Goal: Transaction & Acquisition: Purchase product/service

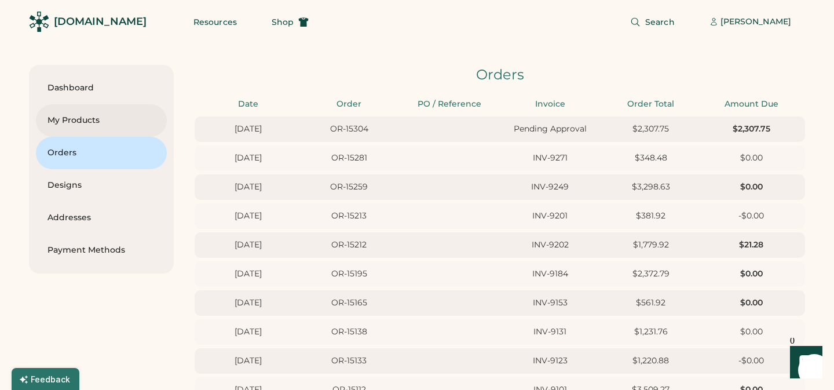
click at [68, 119] on div "My Products" at bounding box center [102, 121] width 108 height 12
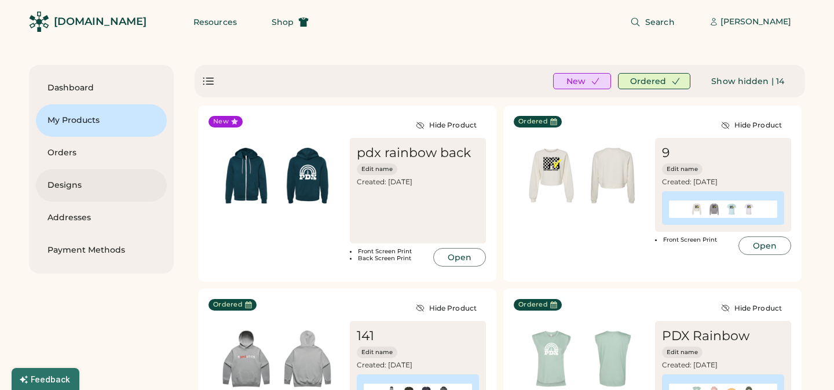
click at [72, 186] on div "Designs" at bounding box center [102, 186] width 108 height 12
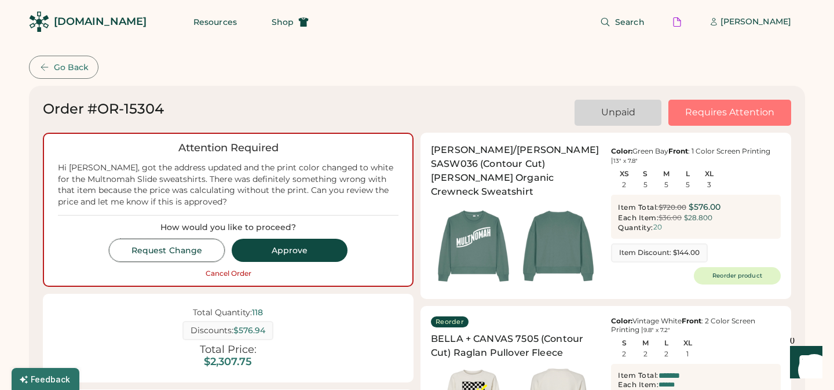
click at [169, 249] on button "Request Change" at bounding box center [167, 250] width 116 height 23
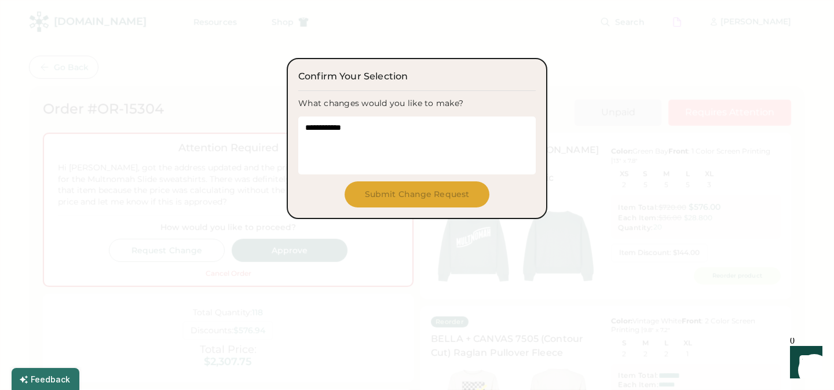
click at [350, 125] on textarea at bounding box center [417, 145] width 238 height 58
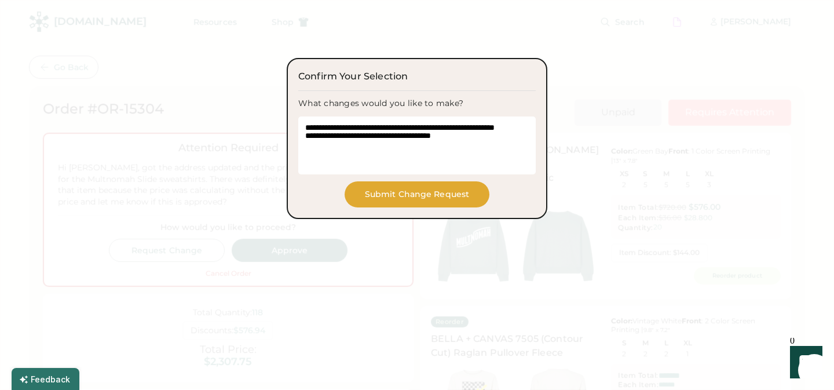
click at [362, 134] on textarea "**********" at bounding box center [417, 145] width 238 height 58
type textarea "**********"
click at [403, 195] on button "Submit Change Request" at bounding box center [417, 194] width 145 height 26
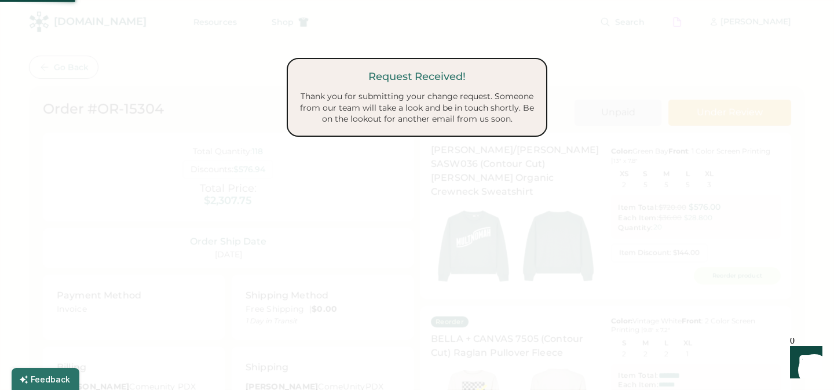
click at [693, 56] on div at bounding box center [417, 195] width 834 height 390
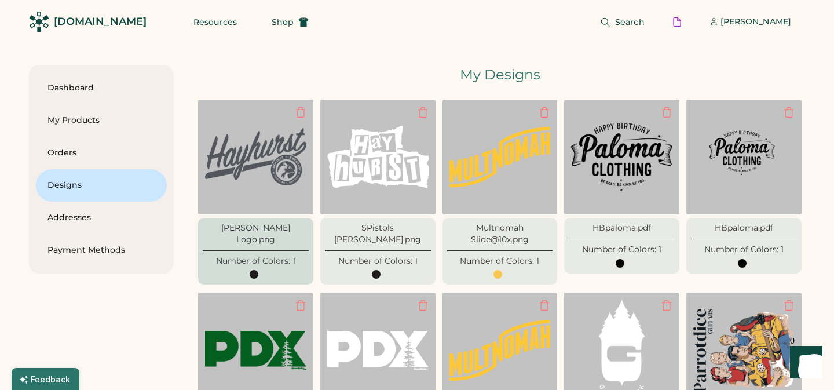
click at [250, 188] on img at bounding box center [255, 157] width 101 height 101
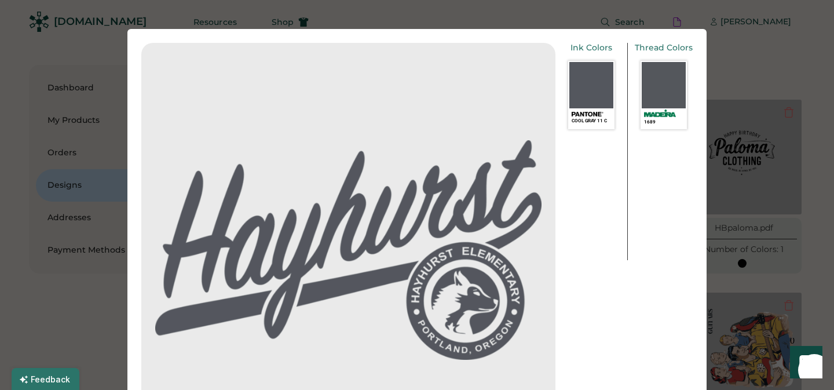
click at [781, 68] on div at bounding box center [417, 195] width 834 height 390
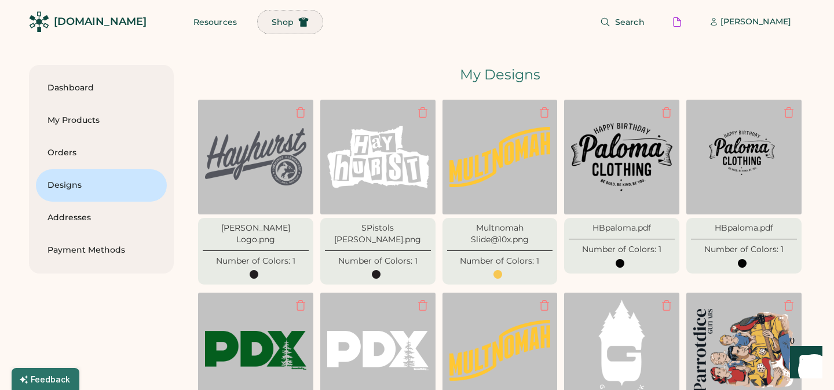
click at [272, 23] on span "Shop" at bounding box center [283, 22] width 22 height 8
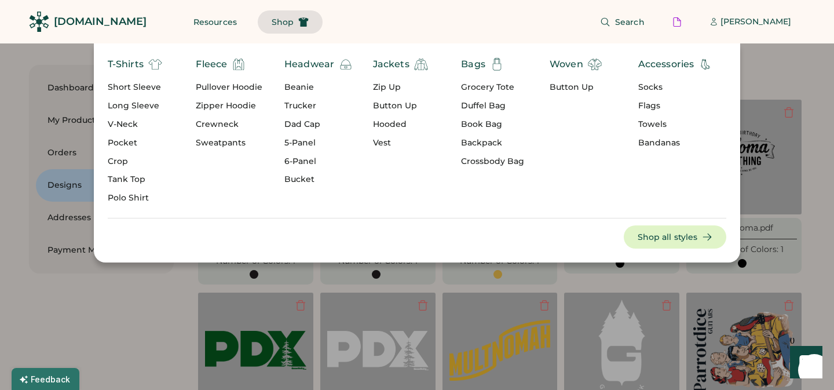
click at [143, 84] on div "Short Sleeve" at bounding box center [135, 88] width 54 height 12
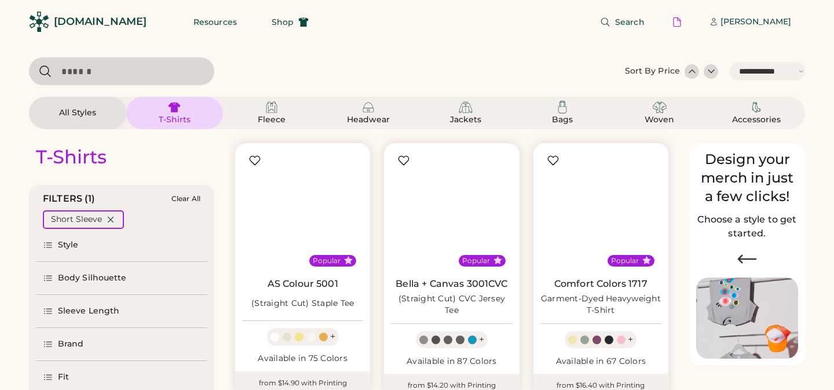
select select "*****"
select select "*"
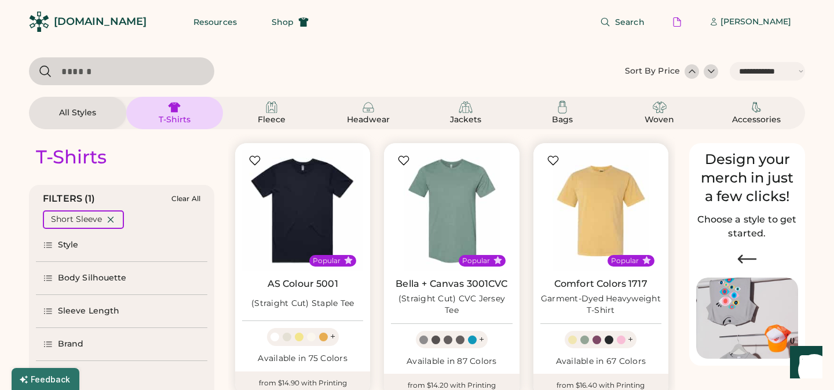
scroll to position [54, 0]
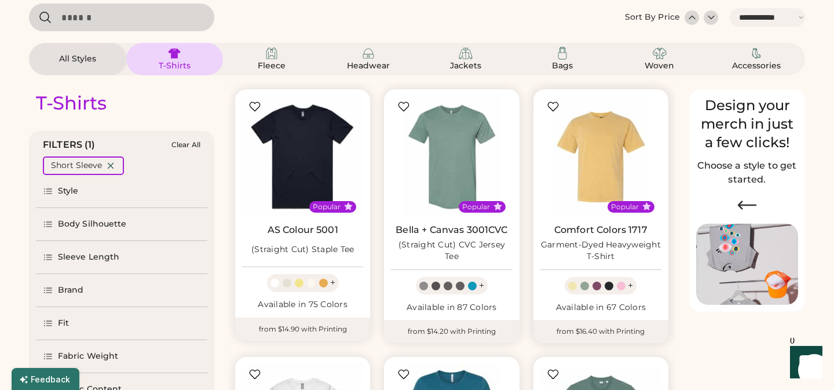
select select "*****"
select select "*"
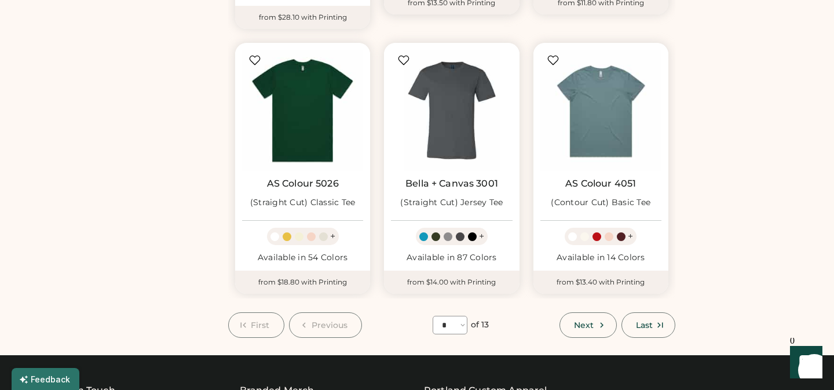
scroll to position [926, 0]
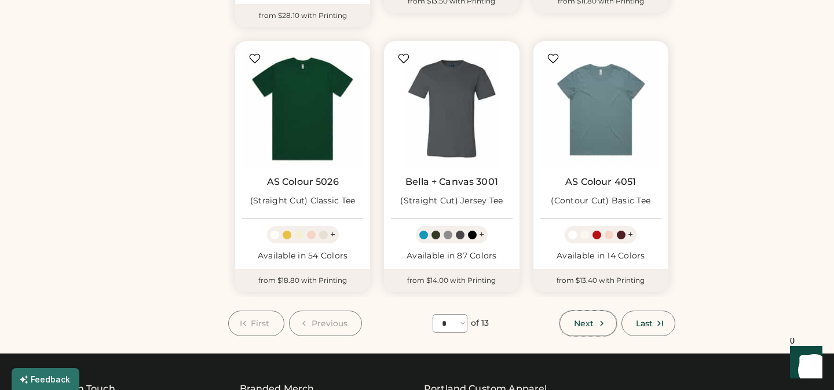
click at [592, 319] on span "Next" at bounding box center [584, 323] width 20 height 8
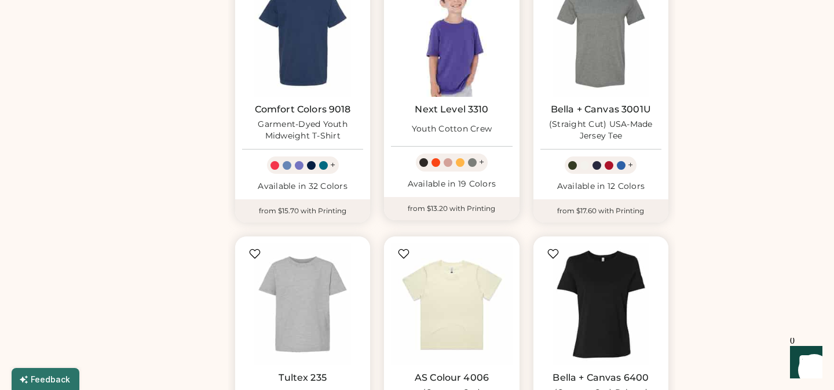
scroll to position [874, 0]
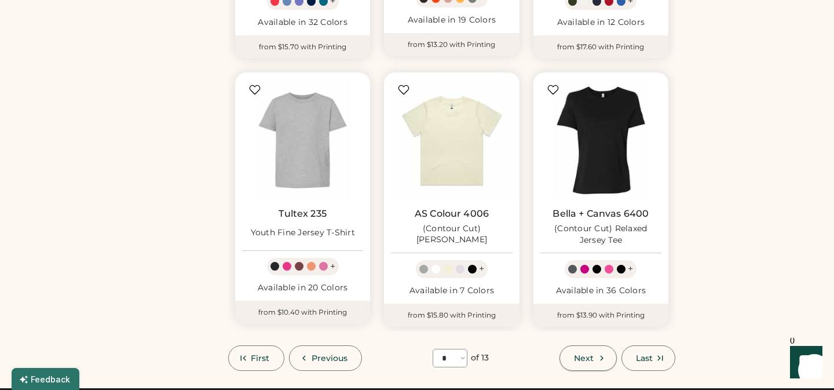
click at [592, 355] on span "Next" at bounding box center [584, 358] width 20 height 8
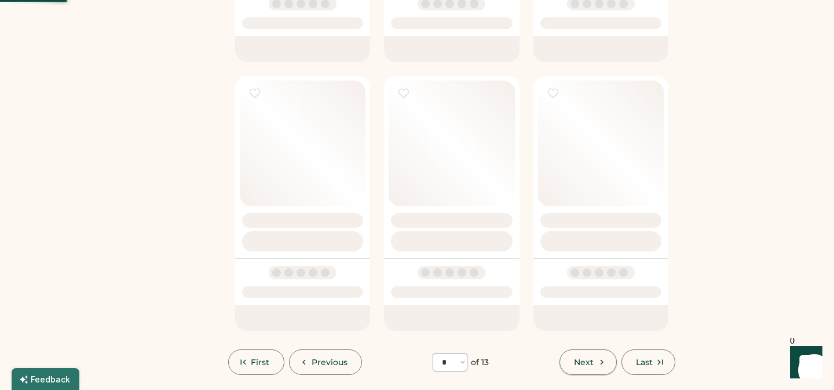
select select "*"
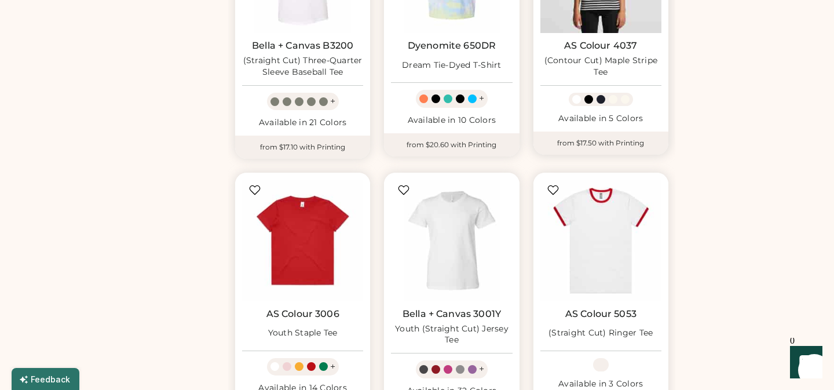
scroll to position [775, 0]
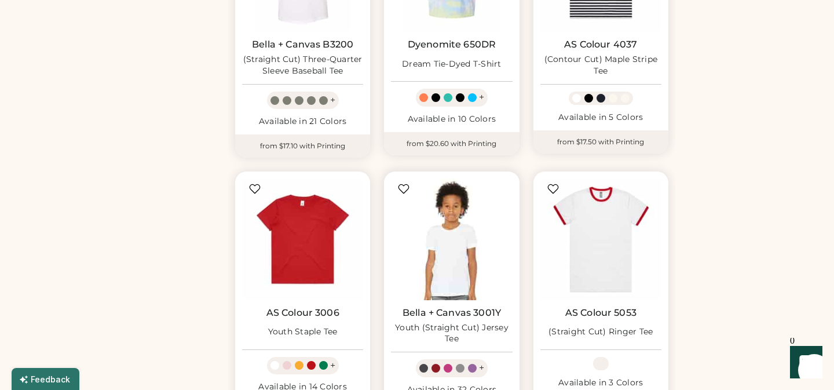
click at [453, 228] on img at bounding box center [451, 238] width 121 height 121
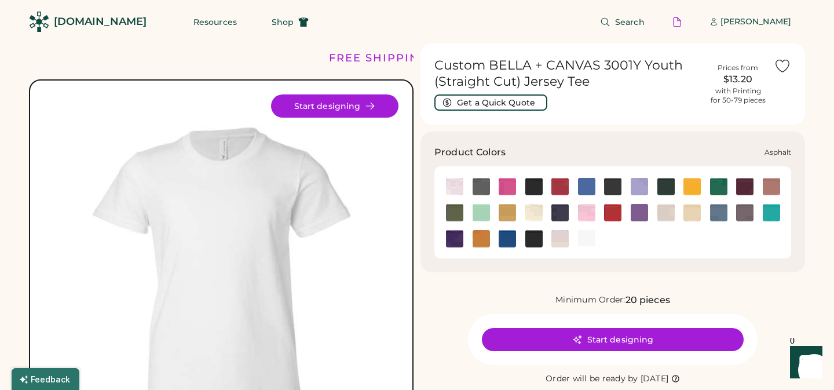
click at [477, 184] on img at bounding box center [481, 186] width 17 height 17
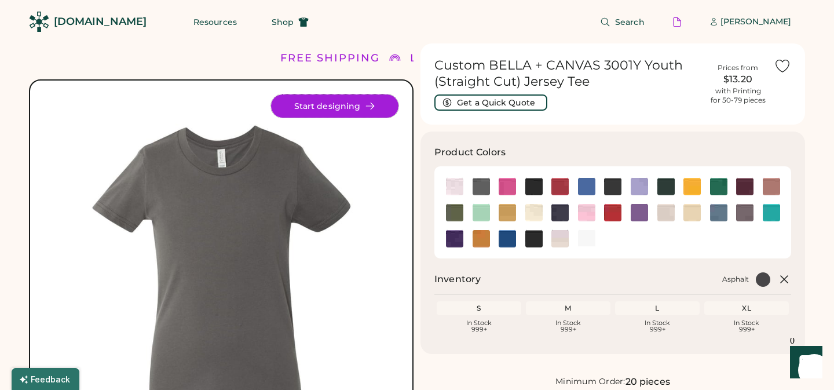
click at [355, 107] on button "Start designing" at bounding box center [334, 105] width 127 height 23
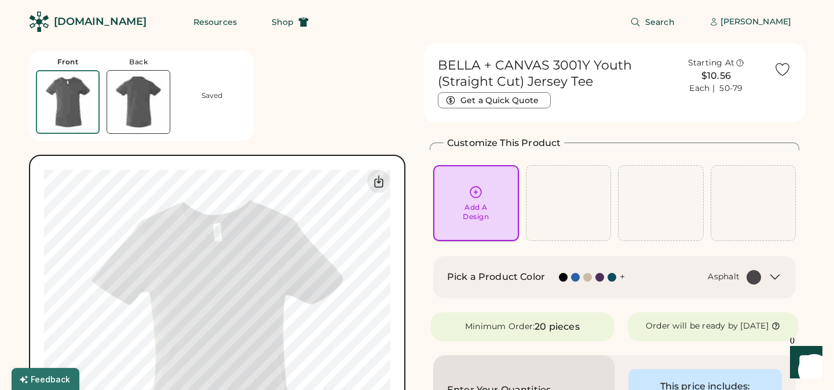
click at [477, 196] on icon at bounding box center [476, 192] width 14 height 14
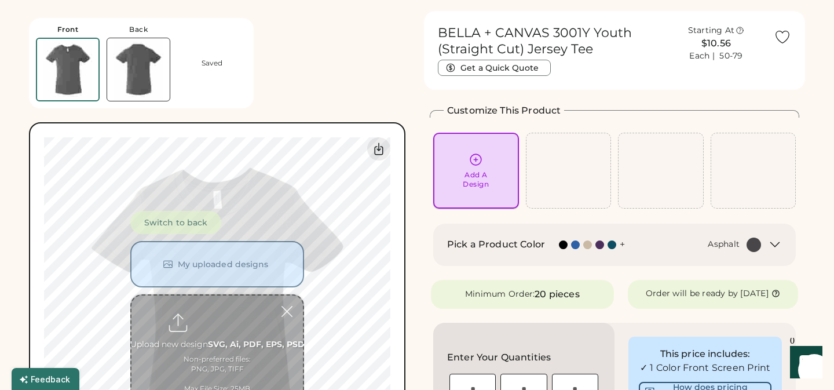
scroll to position [43, 0]
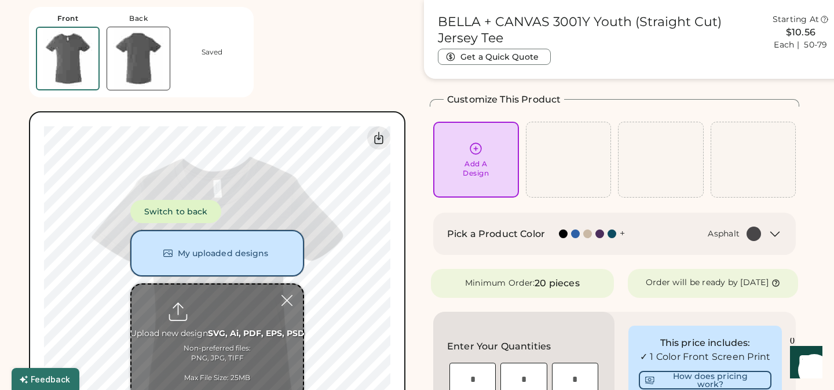
click at [222, 259] on button "My uploaded designs" at bounding box center [217, 253] width 174 height 46
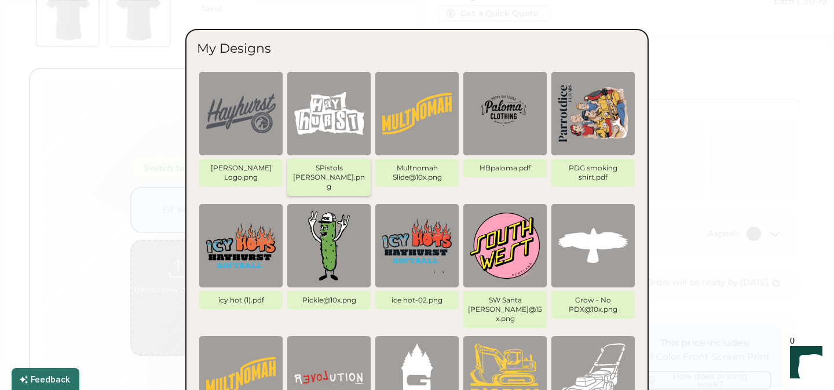
click at [334, 110] on img at bounding box center [329, 114] width 70 height 70
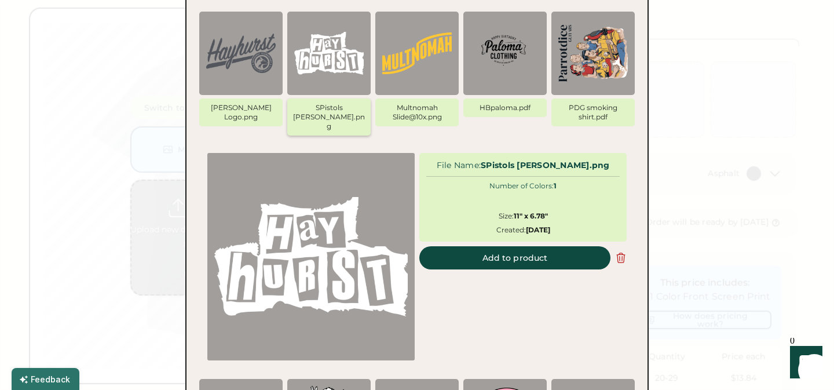
scroll to position [108, 0]
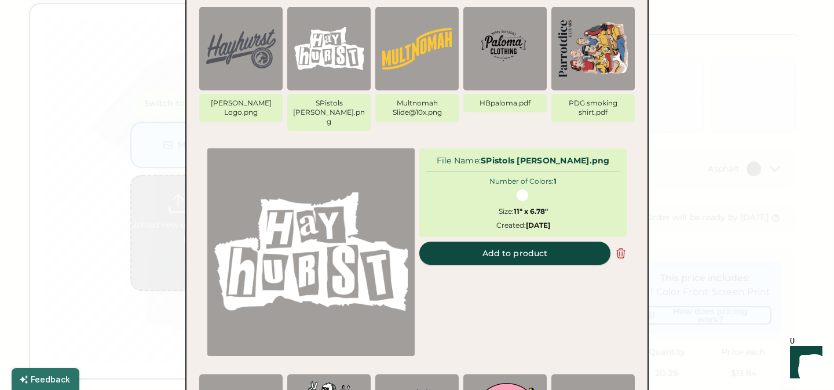
click at [531, 243] on button "Add to product" at bounding box center [514, 253] width 191 height 23
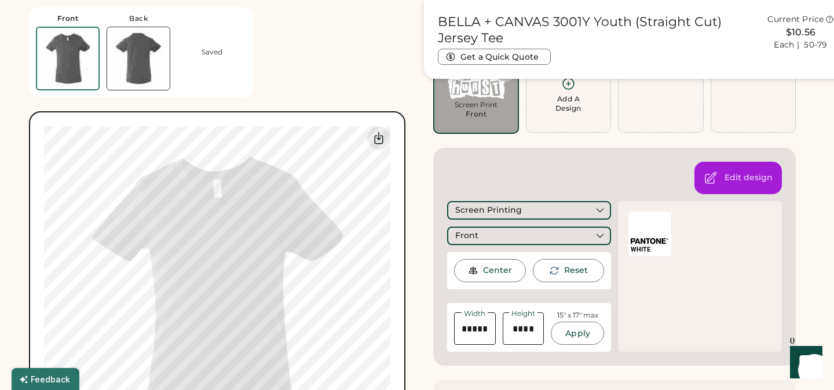
type input "****"
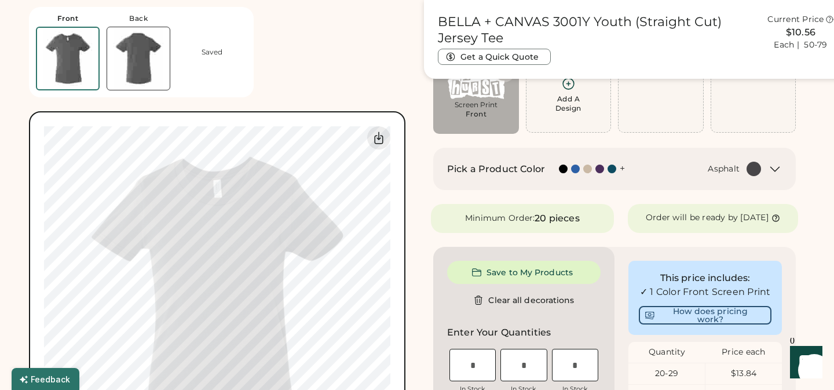
type input "****"
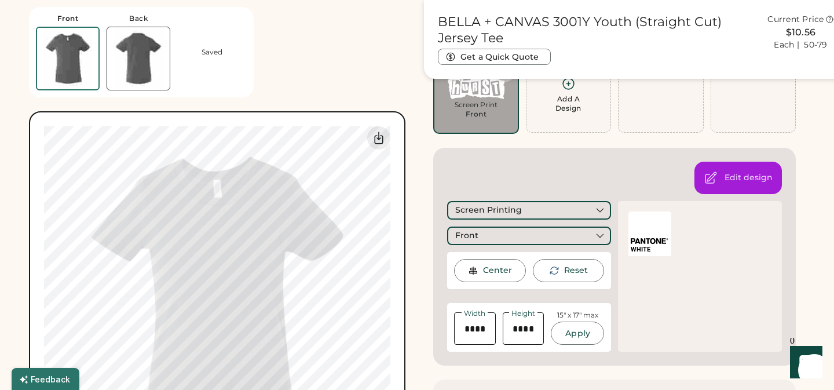
type input "****"
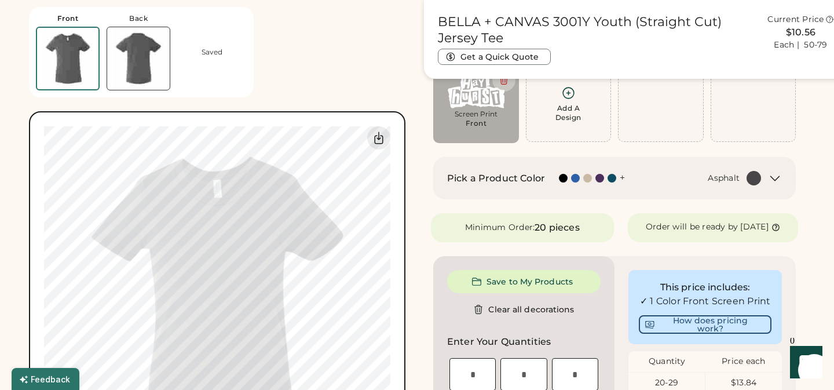
scroll to position [82, 0]
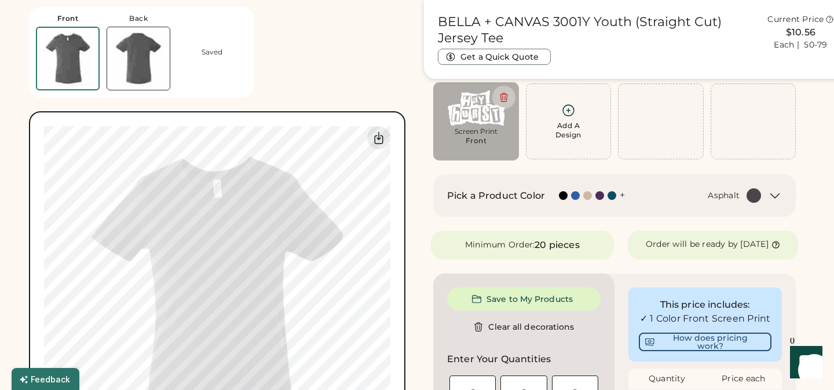
click at [775, 196] on icon at bounding box center [775, 196] width 14 height 14
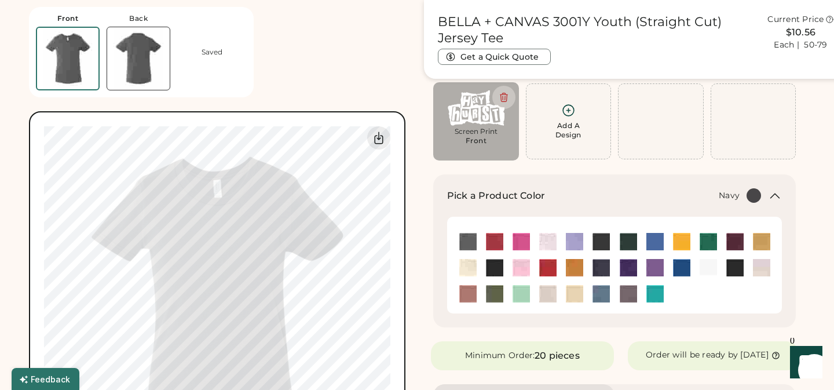
click at [605, 267] on img at bounding box center [601, 267] width 17 height 17
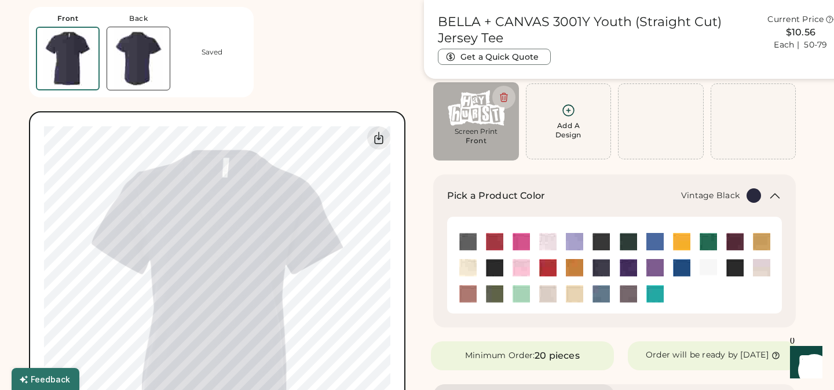
click at [740, 268] on img at bounding box center [735, 267] width 17 height 17
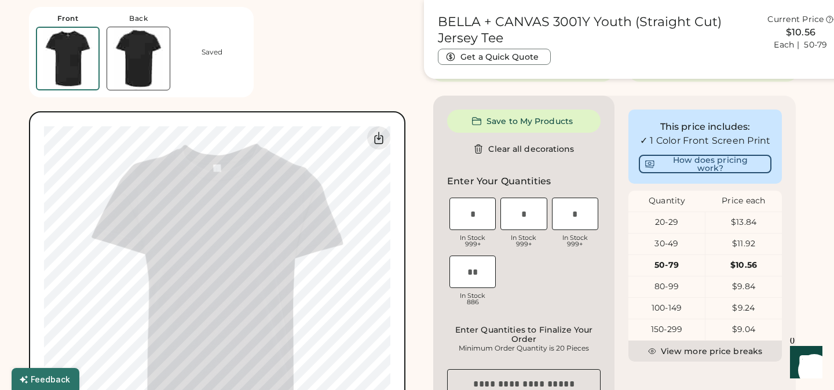
scroll to position [275, 0]
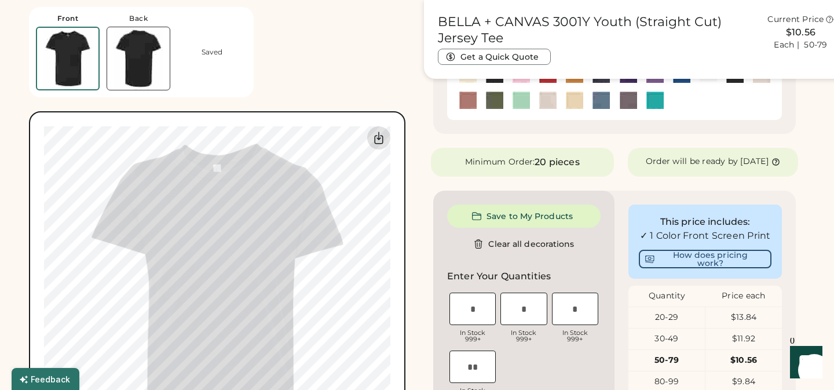
click at [377, 140] on icon at bounding box center [379, 138] width 14 height 14
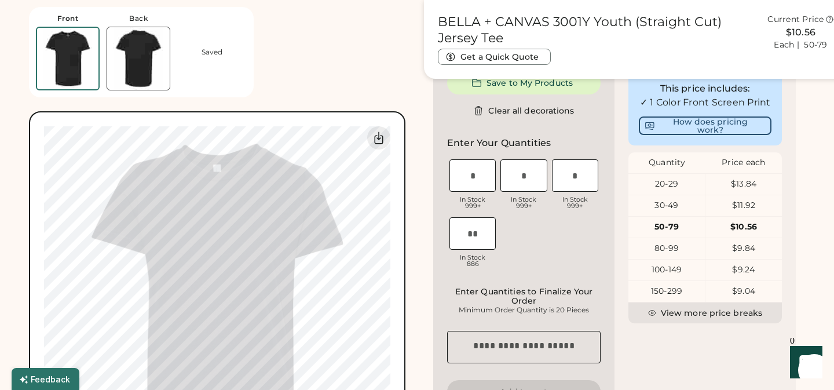
scroll to position [399, 0]
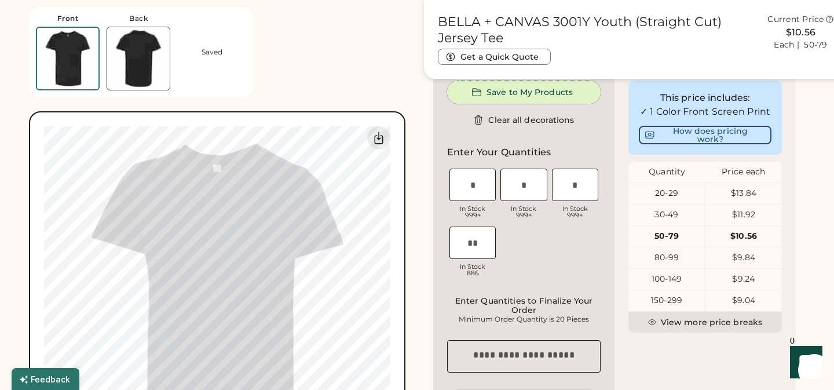
click at [550, 100] on button "Save to My Products" at bounding box center [524, 92] width 154 height 23
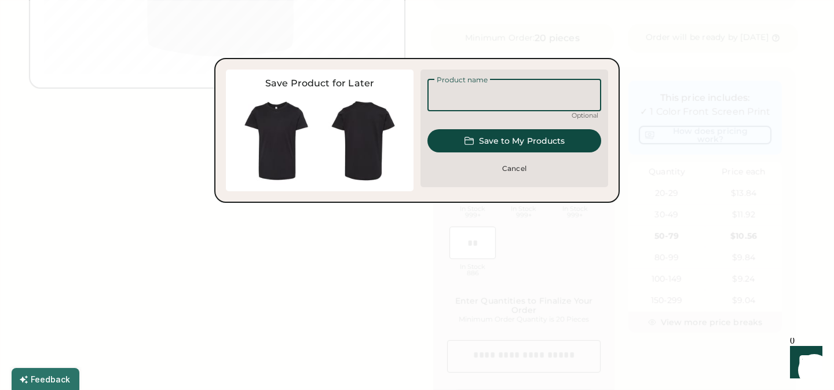
click at [504, 94] on input "input" at bounding box center [515, 95] width 174 height 32
type input "********"
click at [561, 140] on button "Save to My Products" at bounding box center [515, 140] width 174 height 23
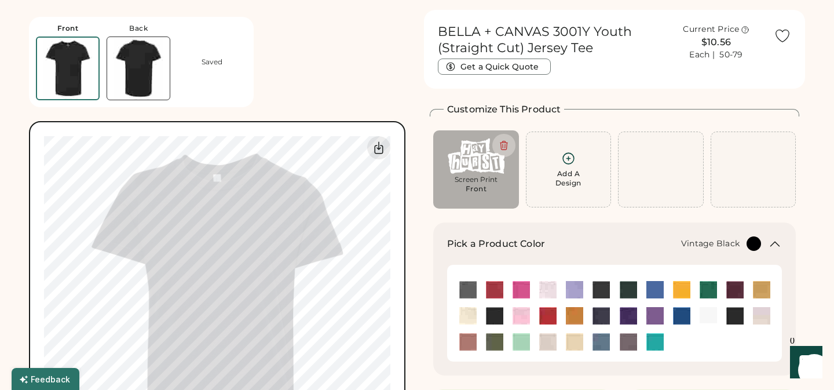
scroll to position [0, 0]
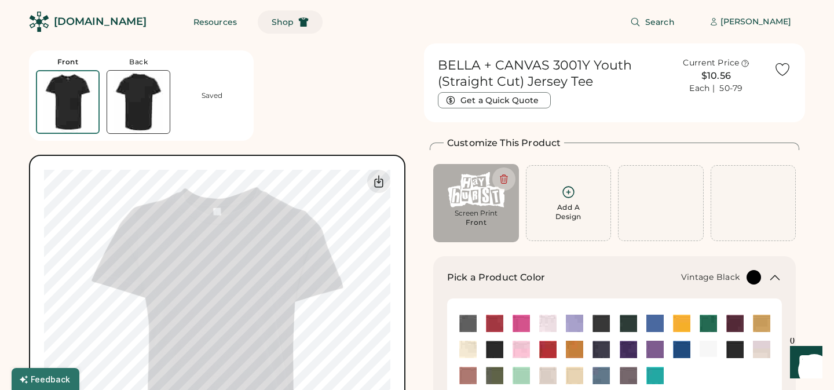
click at [272, 24] on span "Shop" at bounding box center [283, 22] width 22 height 8
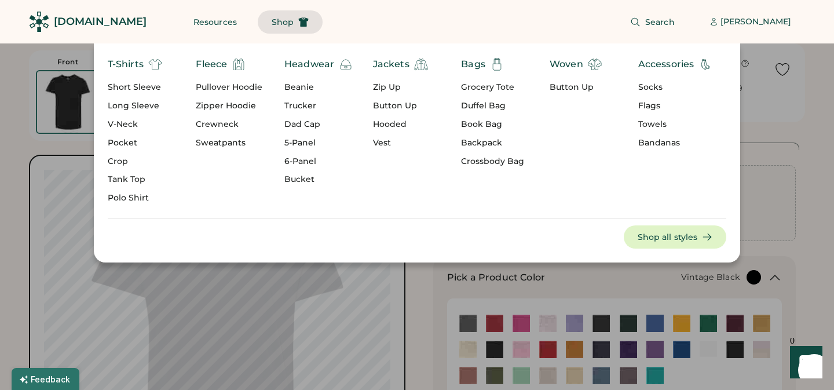
click at [221, 124] on div "Crewneck" at bounding box center [229, 125] width 67 height 12
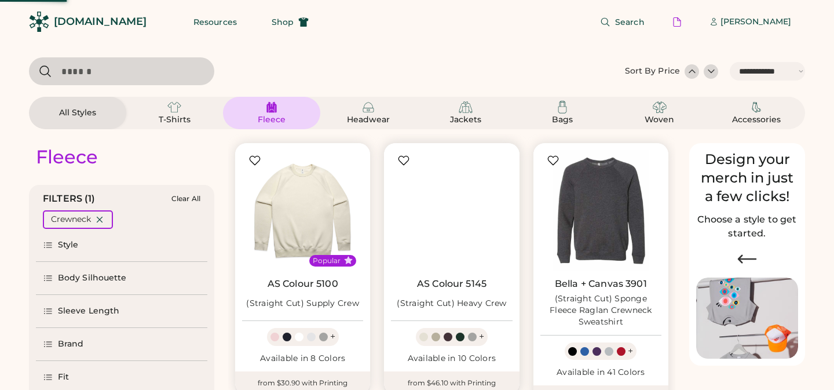
select select "*****"
select select "*"
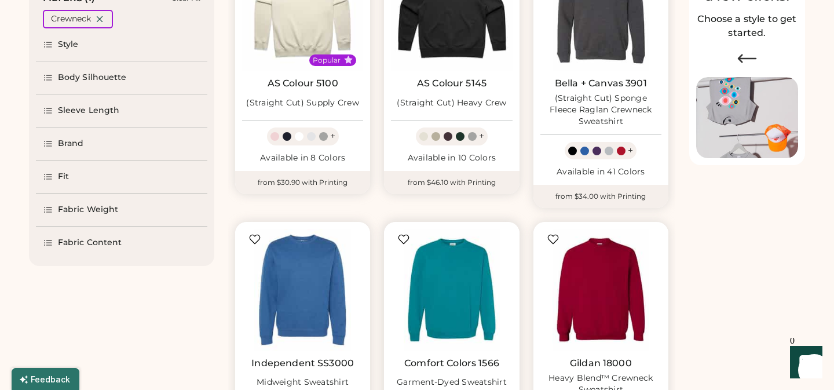
scroll to position [222, 0]
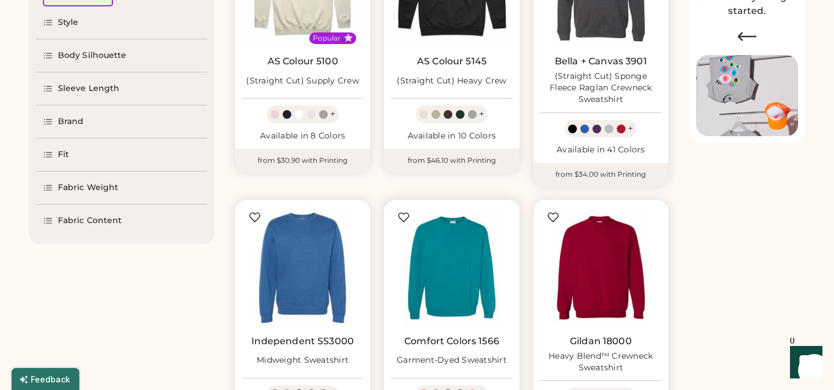
select select "*****"
select select "*"
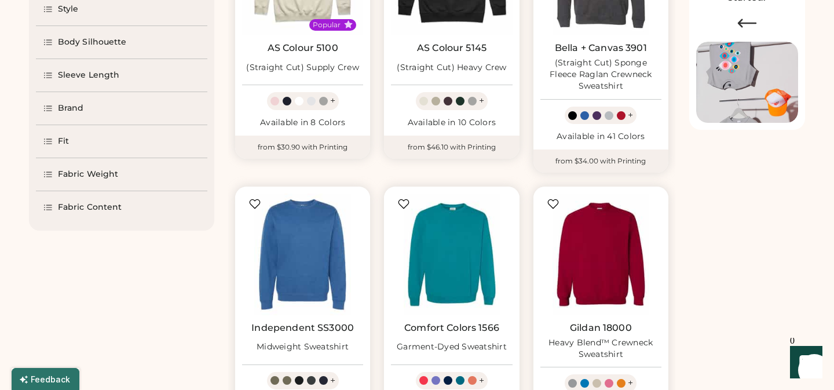
scroll to position [0, 0]
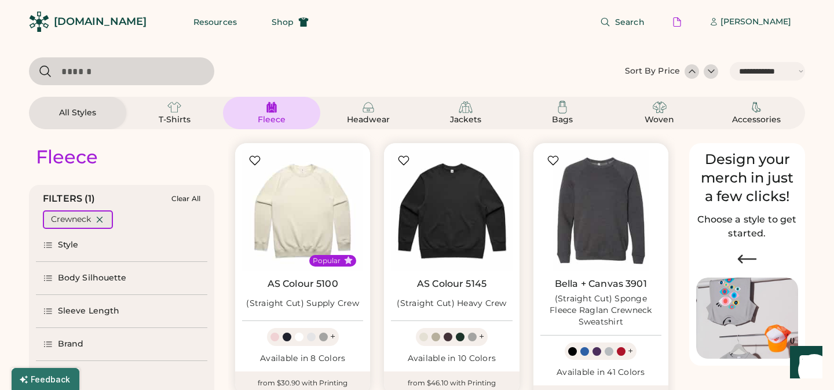
click at [102, 219] on icon at bounding box center [99, 219] width 10 height 10
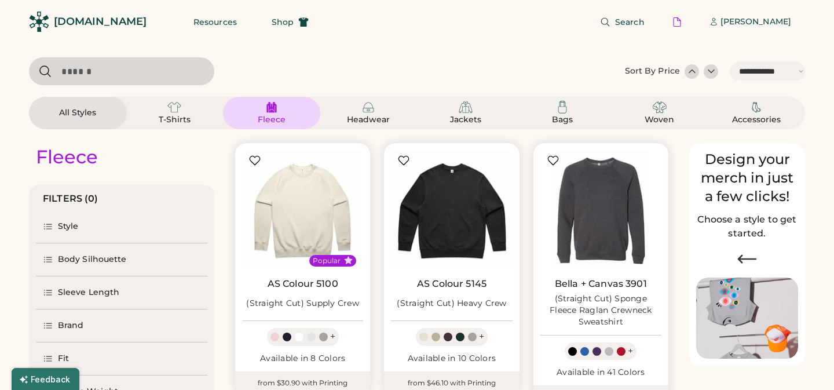
select select "*"
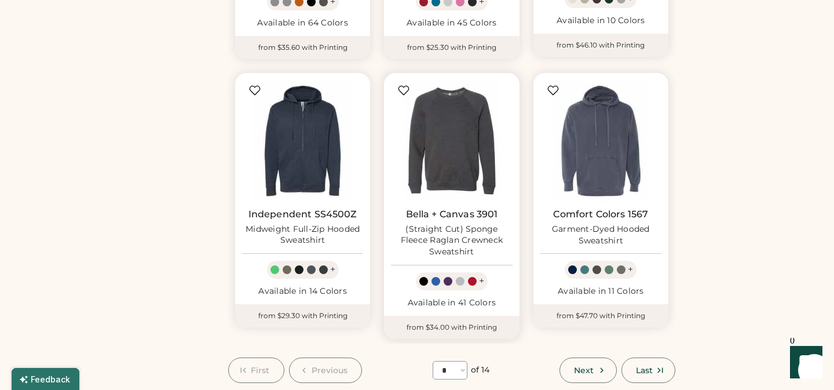
scroll to position [873, 0]
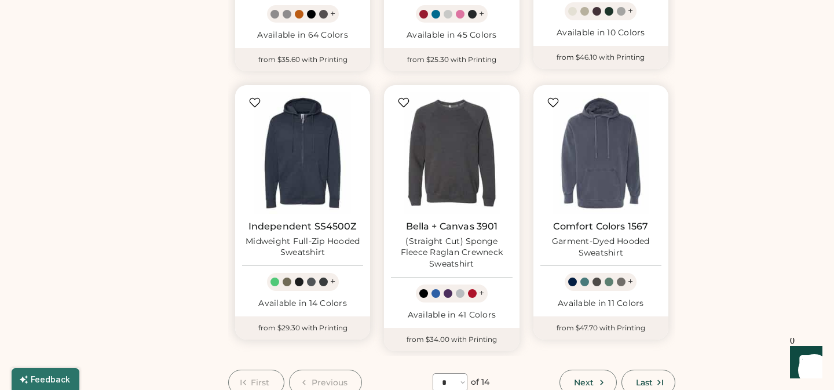
click at [304, 151] on img at bounding box center [302, 152] width 121 height 121
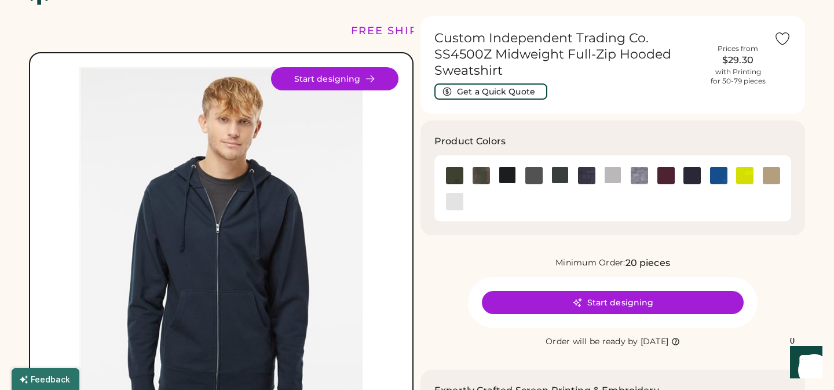
scroll to position [2, 0]
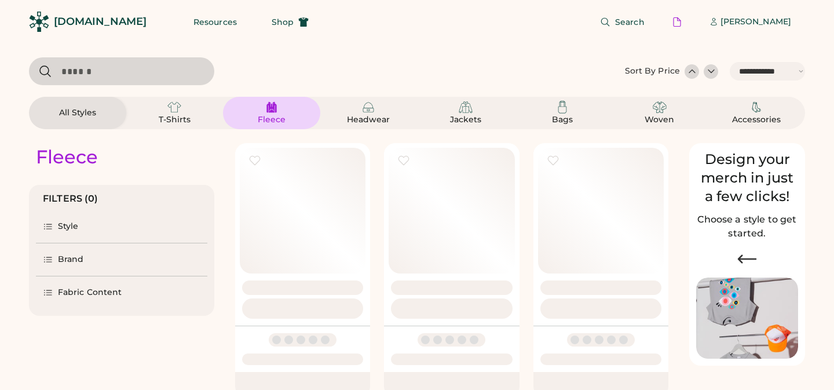
select select "*****"
select select "*"
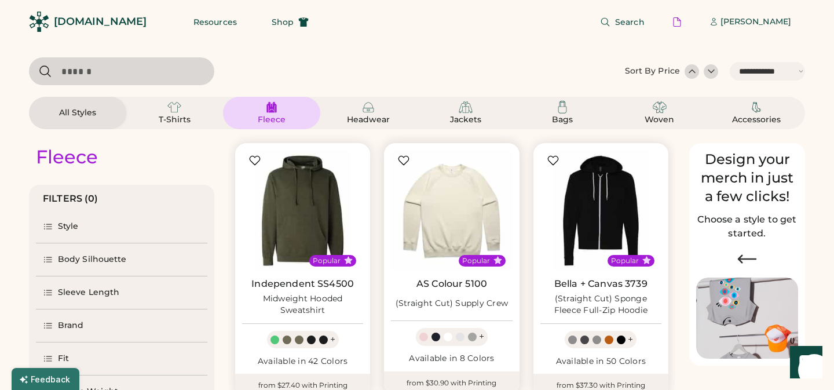
scroll to position [255, 0]
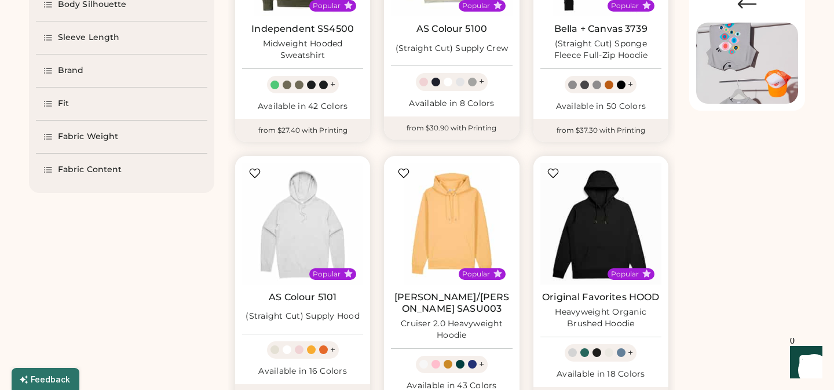
select select "*****"
select select "*"
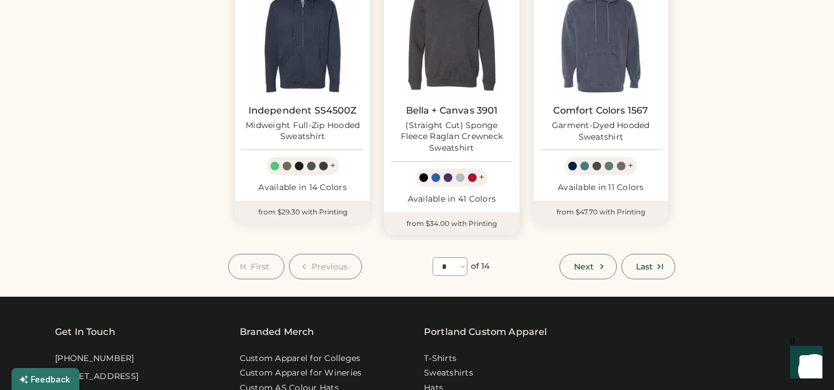
scroll to position [1013, 0]
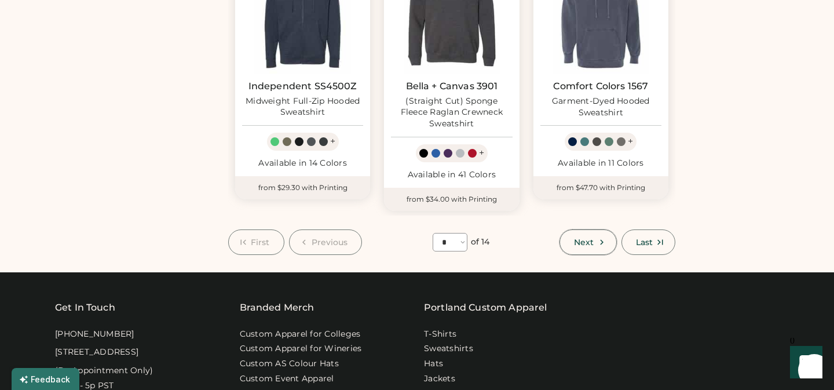
click at [585, 238] on span "Next" at bounding box center [584, 242] width 20 height 8
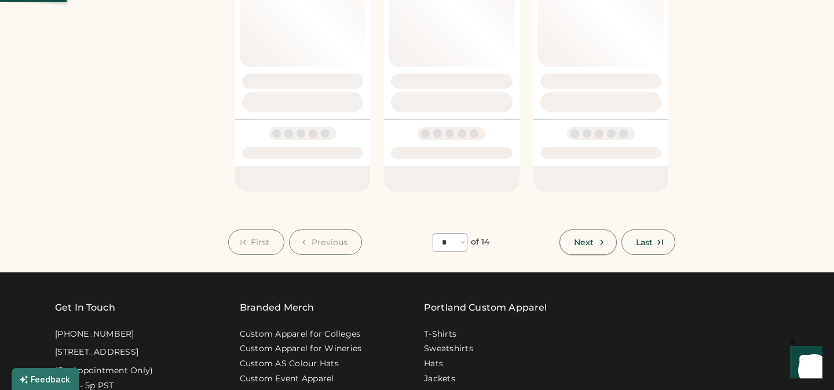
select select "*"
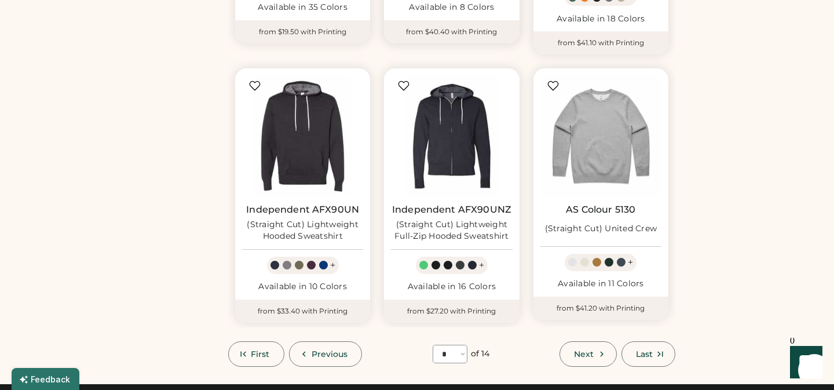
scroll to position [946, 0]
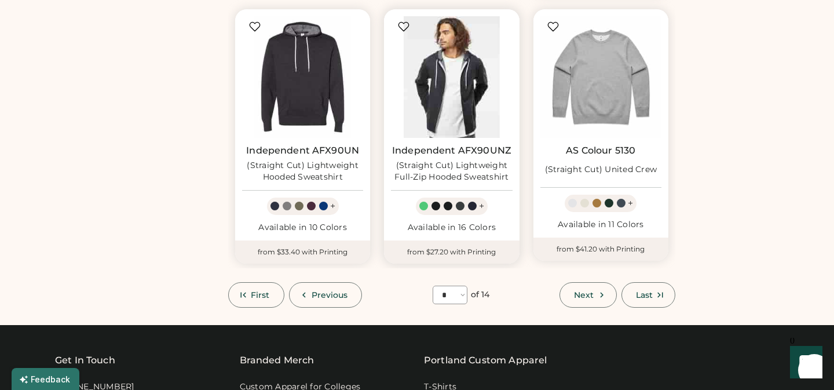
click at [454, 86] on img at bounding box center [451, 76] width 121 height 121
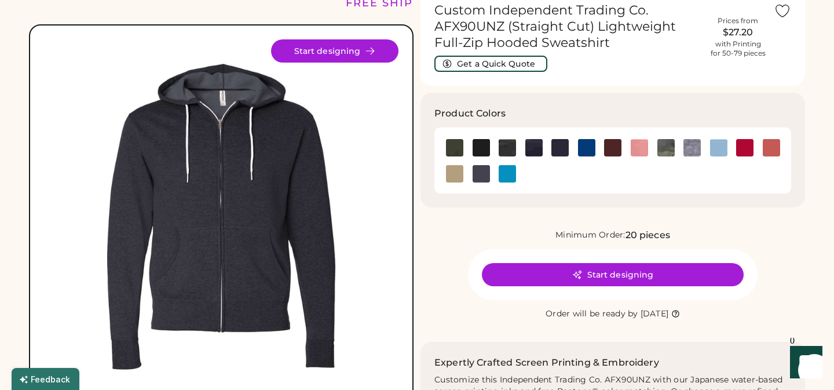
scroll to position [40, 0]
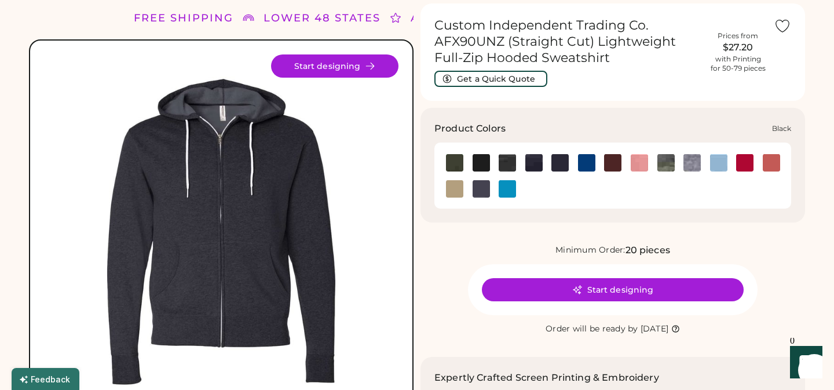
click at [479, 162] on img at bounding box center [481, 162] width 17 height 17
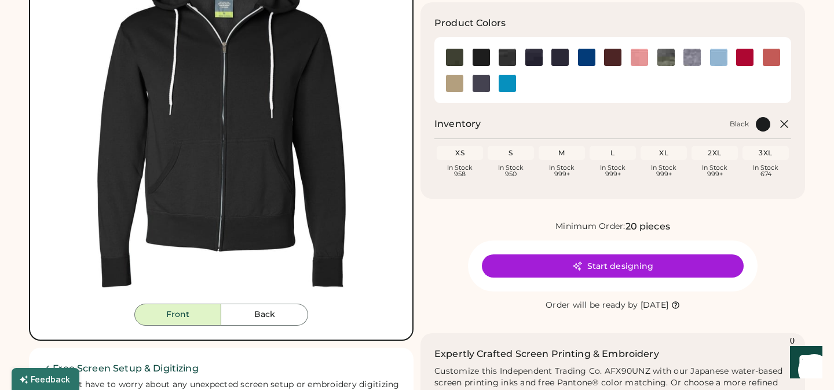
scroll to position [157, 0]
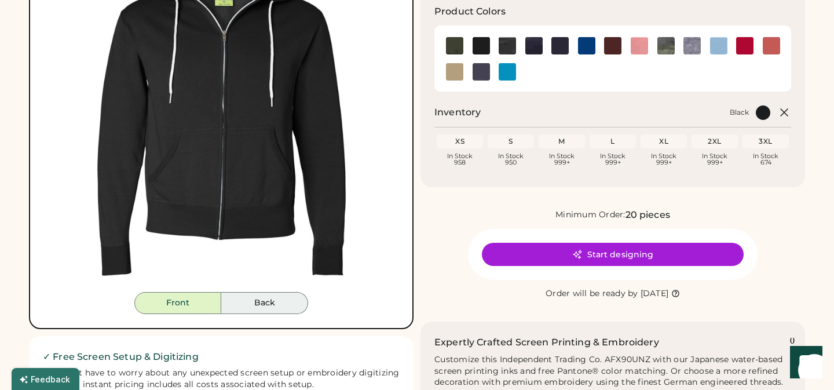
click at [267, 301] on button "Back" at bounding box center [264, 303] width 87 height 22
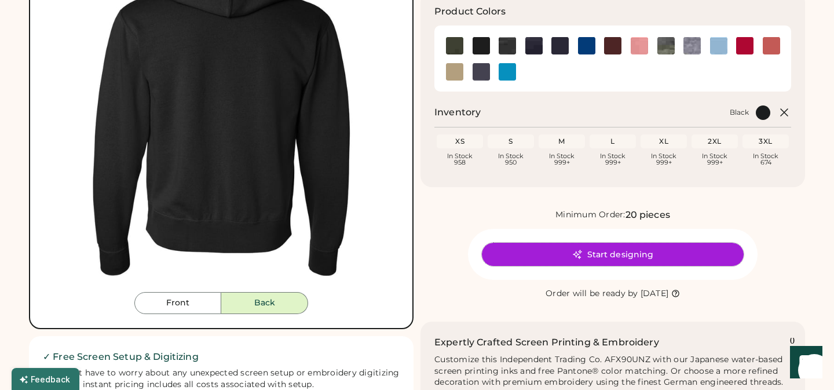
click at [606, 253] on button "Start designing" at bounding box center [613, 254] width 262 height 23
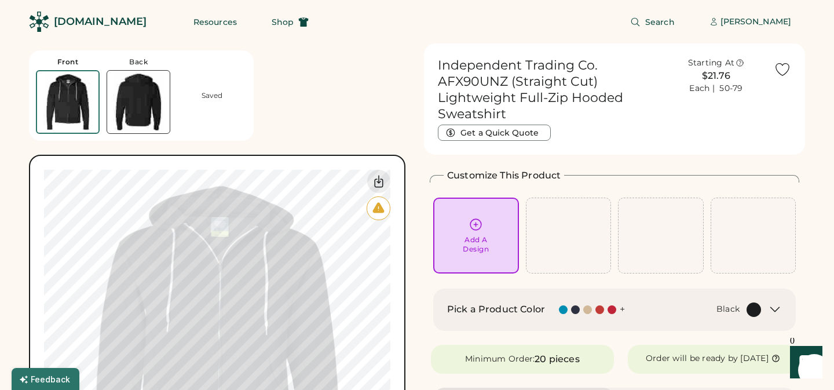
click at [136, 96] on img at bounding box center [138, 102] width 63 height 63
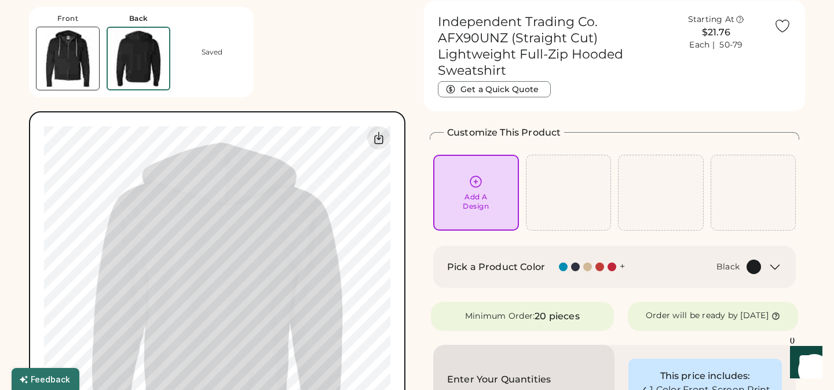
scroll to position [43, 0]
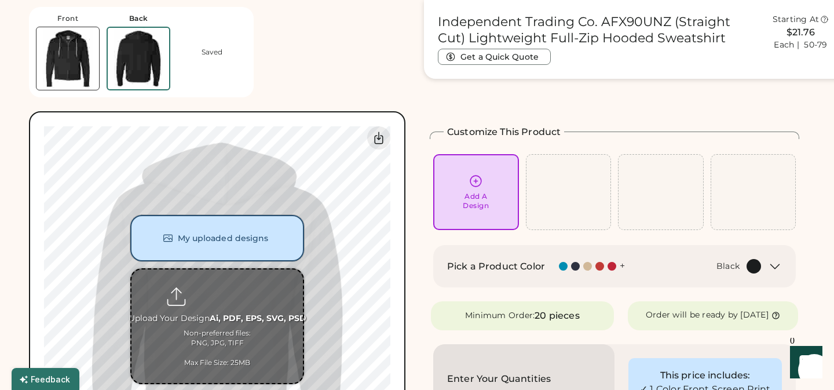
click at [215, 239] on button "My uploaded designs" at bounding box center [217, 238] width 174 height 46
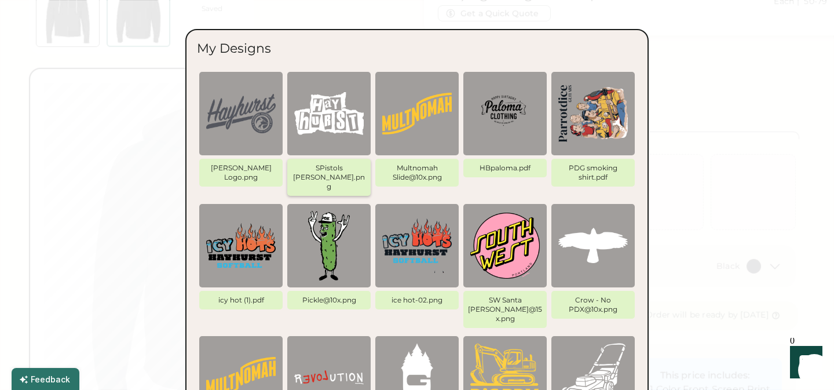
click at [335, 114] on img at bounding box center [329, 114] width 70 height 70
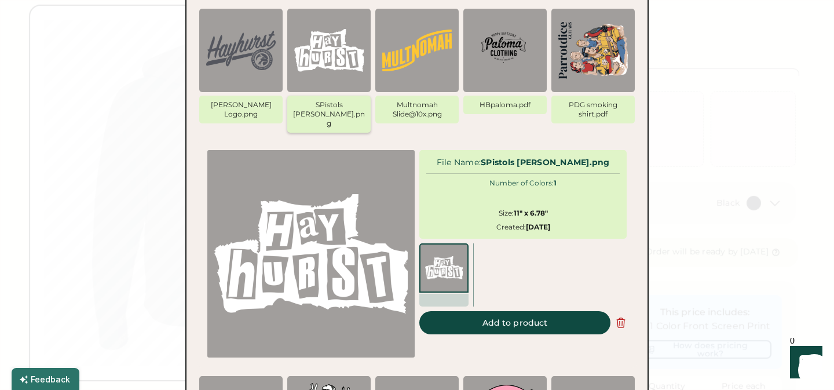
scroll to position [108, 0]
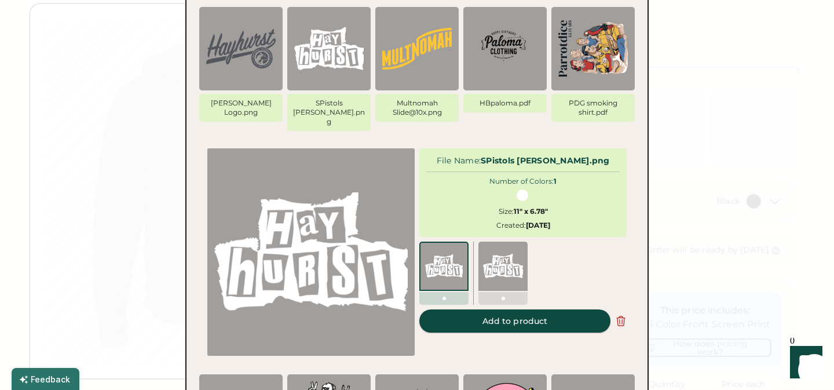
click at [519, 315] on button "Add to product" at bounding box center [514, 320] width 191 height 23
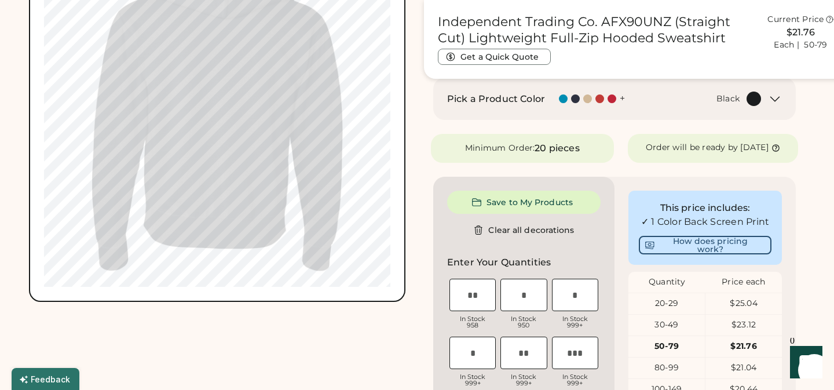
scroll to position [436, 0]
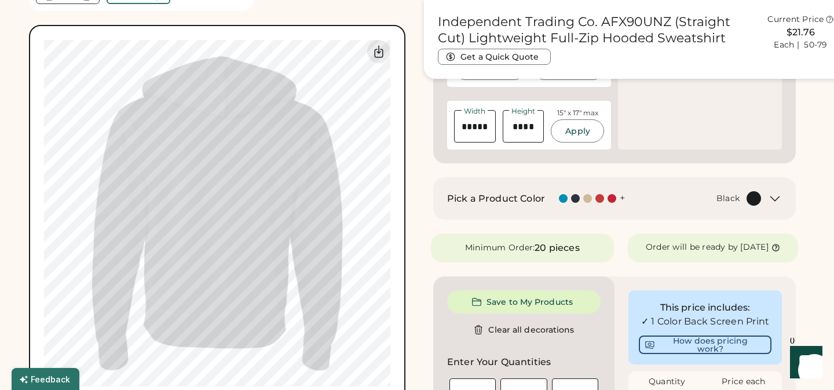
scroll to position [335, 0]
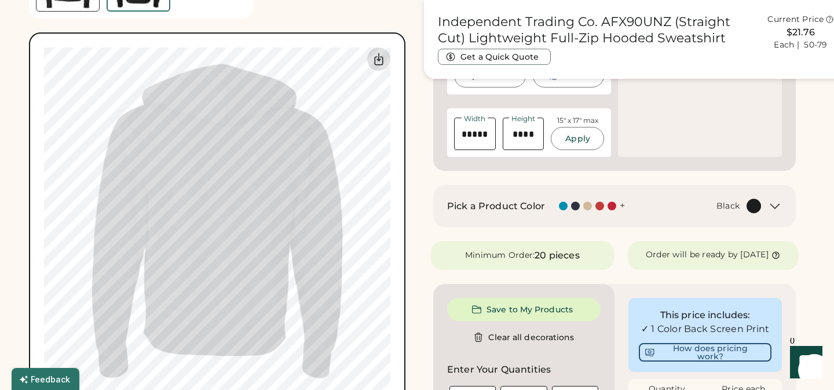
click at [377, 61] on icon at bounding box center [379, 59] width 14 height 14
click at [409, 191] on div "Front Back Saved My uploaded designs Upload Your Design Ai, PDF, EPS, SVG, PSD …" at bounding box center [219, 165] width 381 height 488
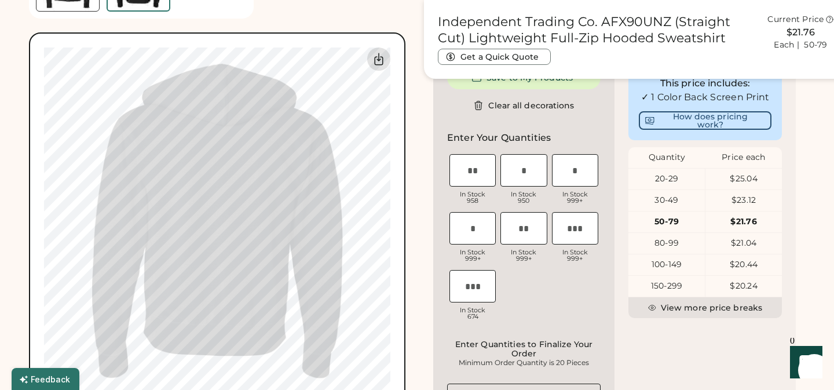
click at [378, 61] on icon at bounding box center [379, 59] width 14 height 14
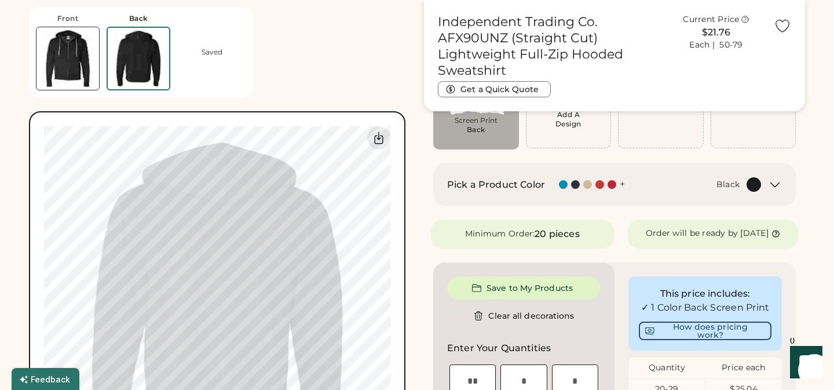
scroll to position [222, 0]
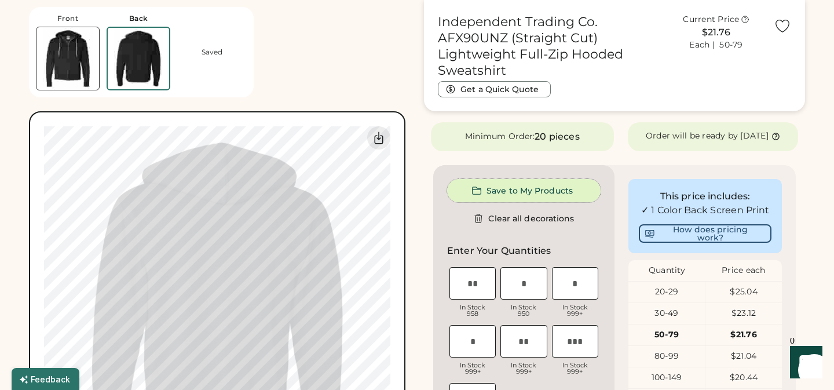
click at [549, 202] on button "Save to My Products" at bounding box center [524, 190] width 154 height 23
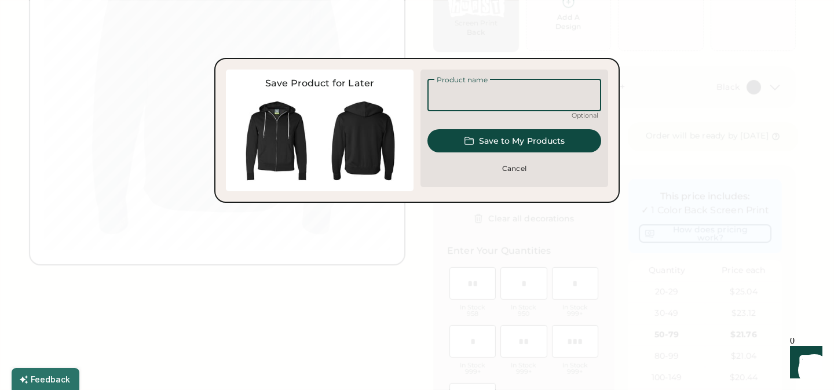
click at [516, 94] on input "input" at bounding box center [515, 95] width 174 height 32
type input "**********"
click at [535, 140] on button "Save to My Products" at bounding box center [515, 140] width 174 height 23
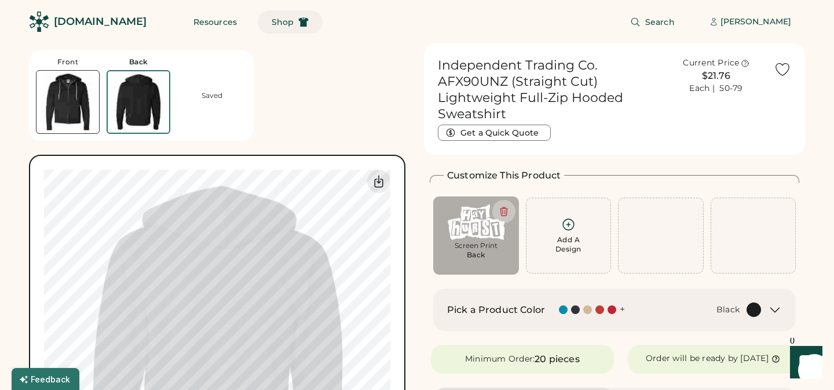
click at [272, 20] on span "Shop" at bounding box center [283, 22] width 22 height 8
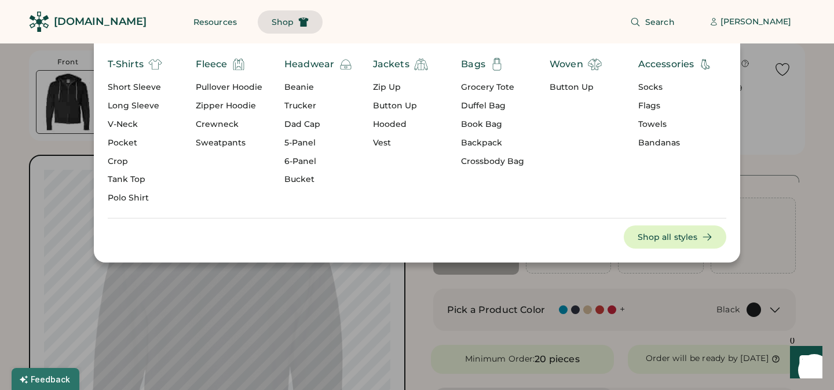
click at [227, 123] on div "Crewneck" at bounding box center [229, 125] width 67 height 12
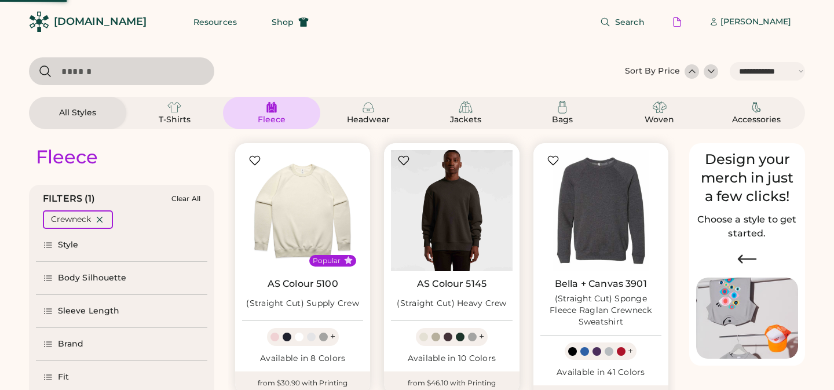
select select "*****"
select select "*"
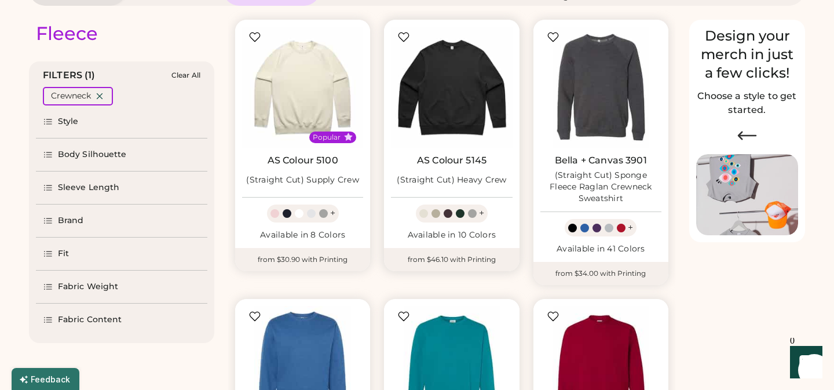
select select "*****"
select select "*"
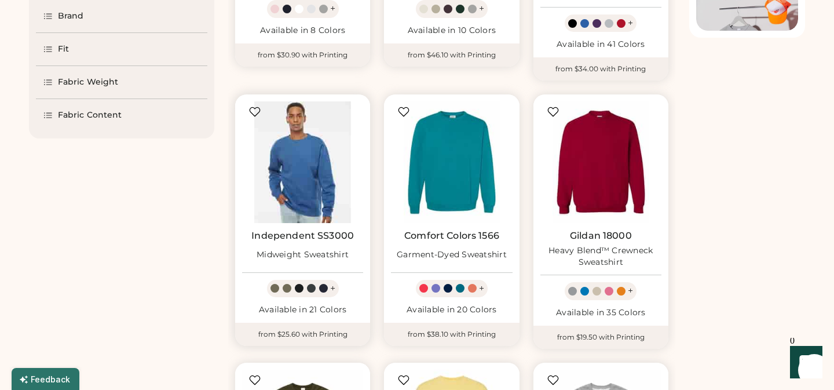
click at [306, 146] on img at bounding box center [302, 161] width 121 height 121
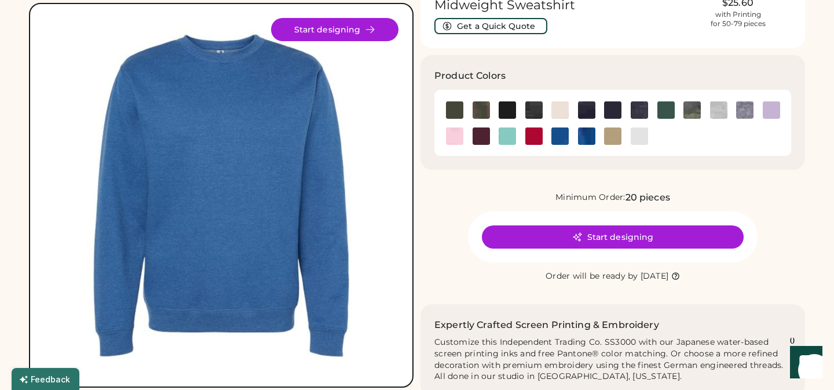
scroll to position [77, 0]
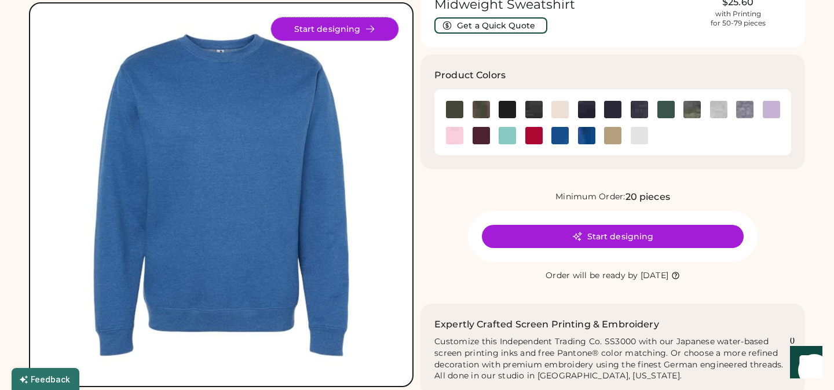
click at [350, 29] on button "Start designing" at bounding box center [334, 28] width 127 height 23
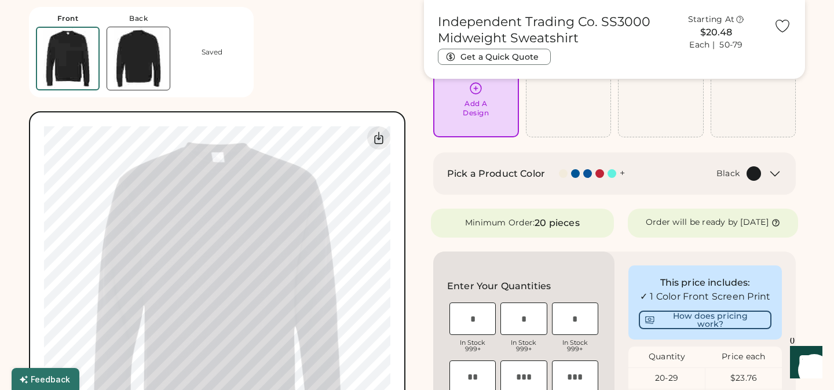
scroll to position [127, 0]
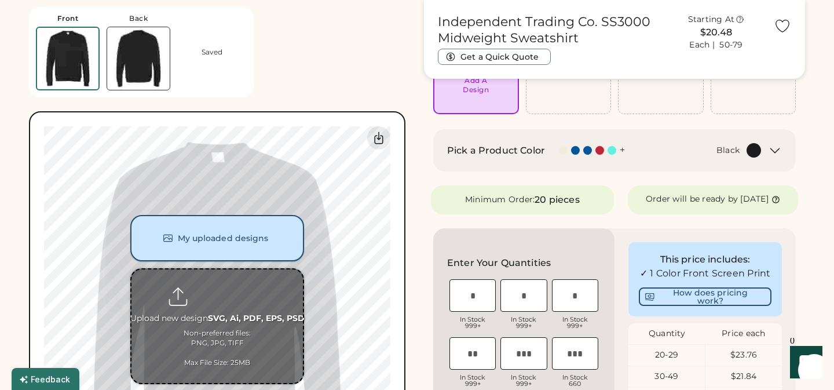
click at [215, 250] on button "My uploaded designs" at bounding box center [217, 238] width 174 height 46
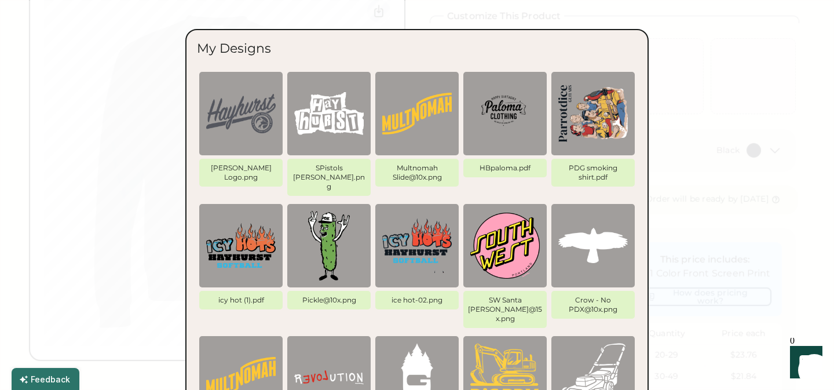
click at [243, 110] on img at bounding box center [241, 114] width 70 height 70
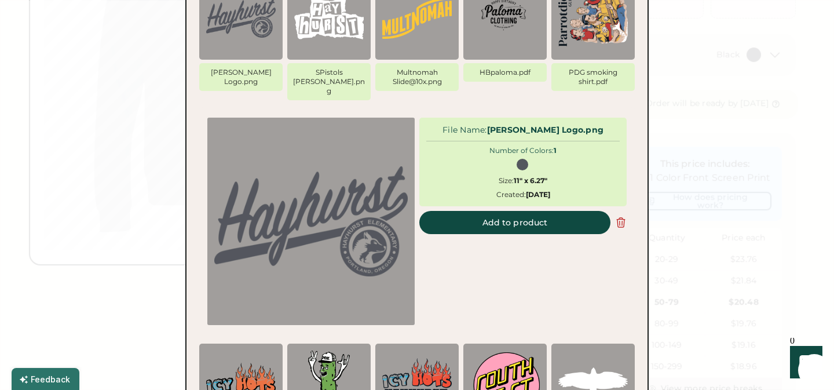
scroll to position [224, 0]
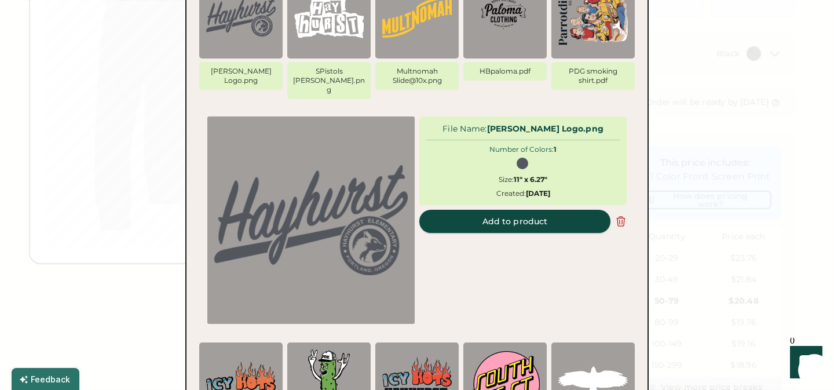
click at [537, 213] on button "Add to product" at bounding box center [514, 221] width 191 height 23
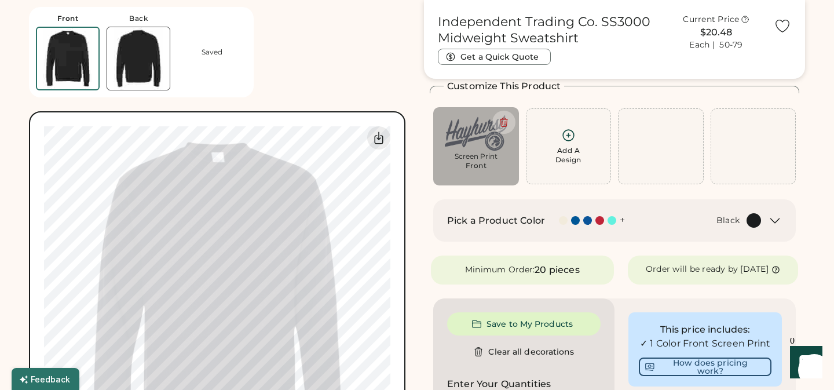
scroll to position [17, 0]
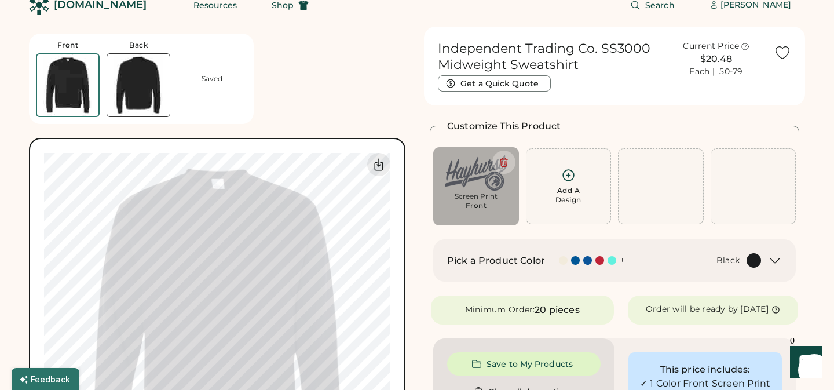
click at [668, 261] on div "Black" at bounding box center [700, 260] width 122 height 14
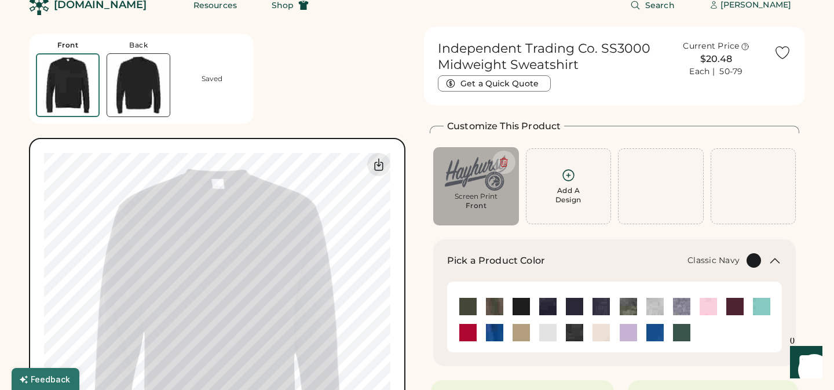
click at [574, 306] on img at bounding box center [574, 306] width 17 height 17
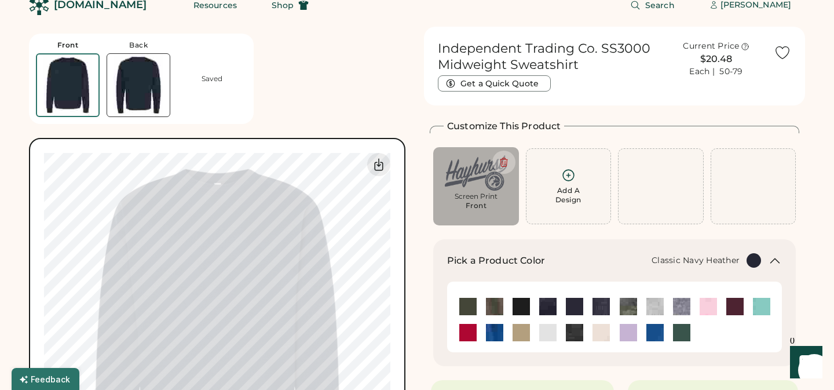
click at [603, 306] on img at bounding box center [601, 306] width 17 height 17
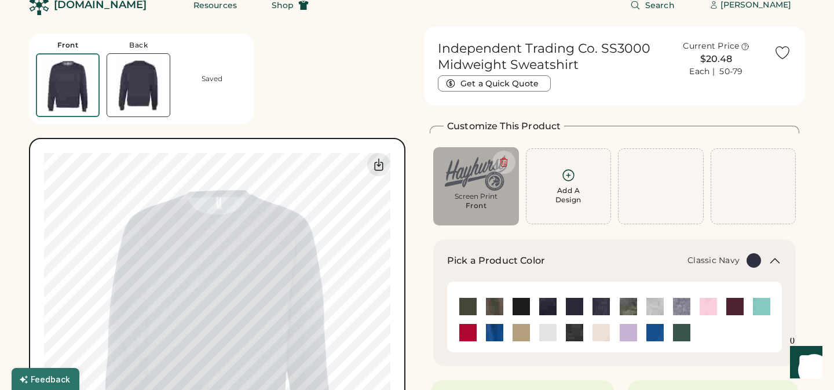
click at [576, 306] on img at bounding box center [574, 306] width 17 height 17
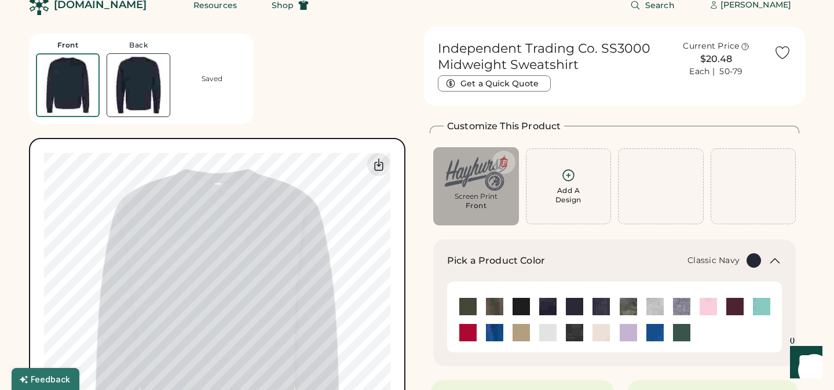
type input "*****"
type input "****"
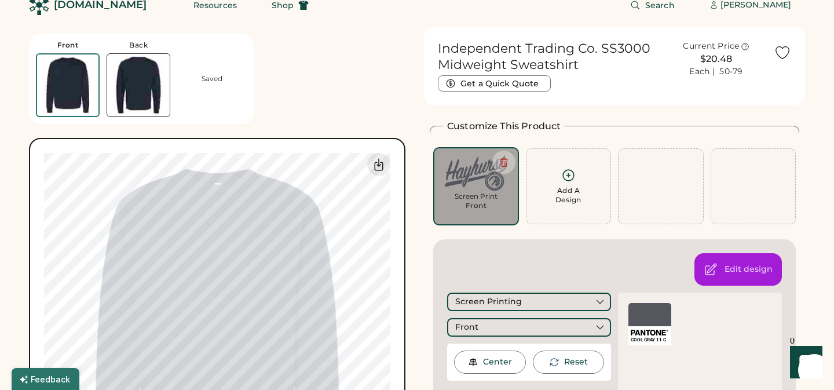
type input "****"
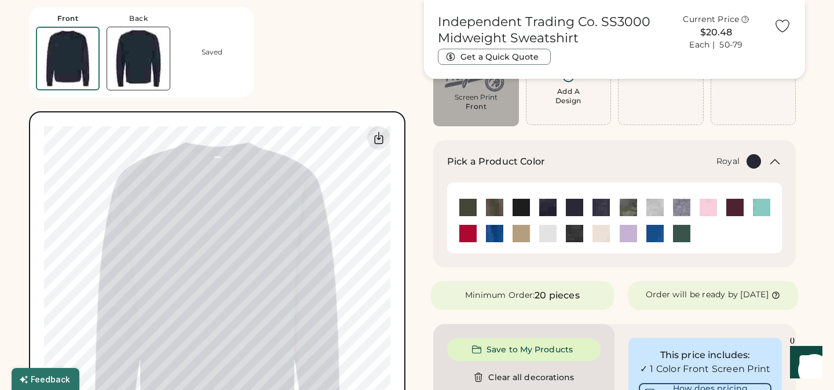
scroll to position [108, 0]
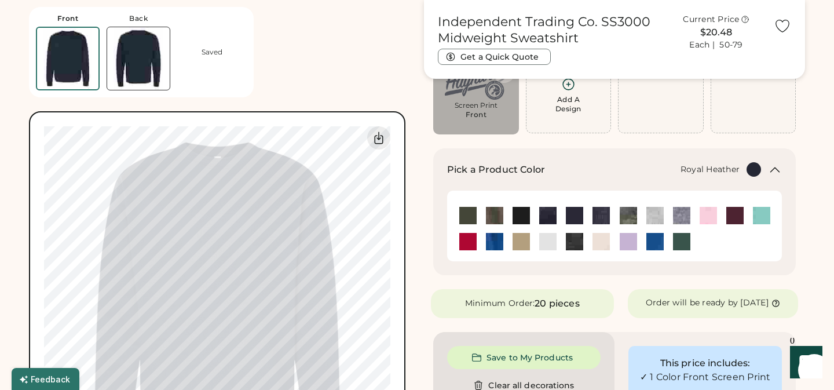
click at [491, 244] on img at bounding box center [494, 241] width 17 height 17
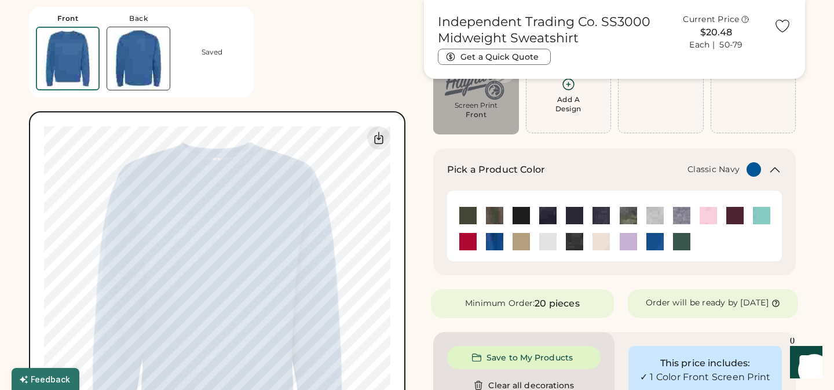
click at [578, 215] on img at bounding box center [574, 215] width 17 height 17
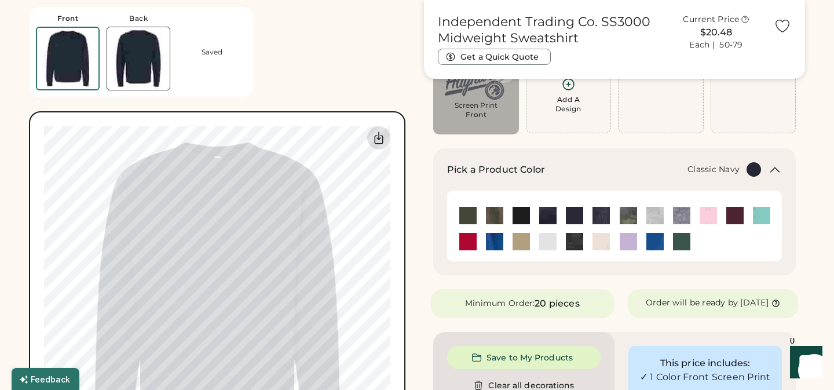
click at [378, 139] on icon at bounding box center [379, 138] width 8 height 12
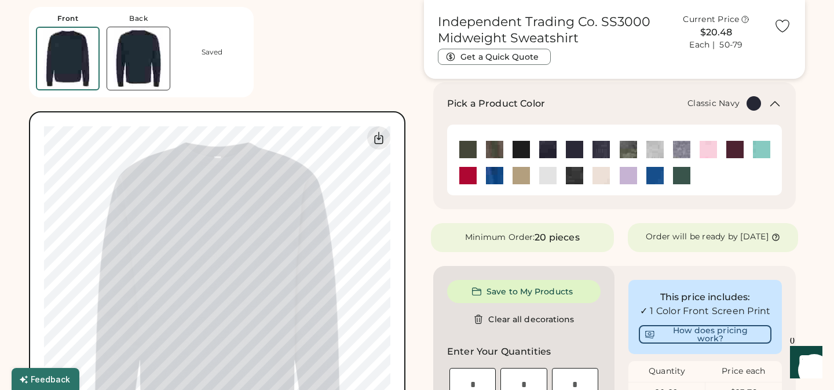
scroll to position [0, 0]
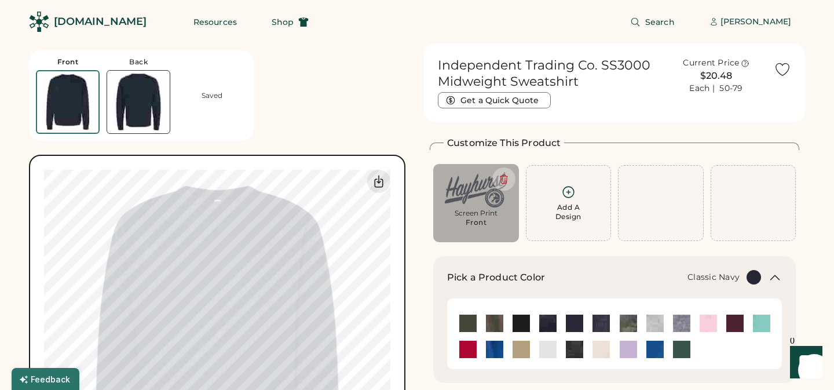
click at [479, 213] on div "Screen Print" at bounding box center [476, 213] width 70 height 9
type input "*****"
type input "****"
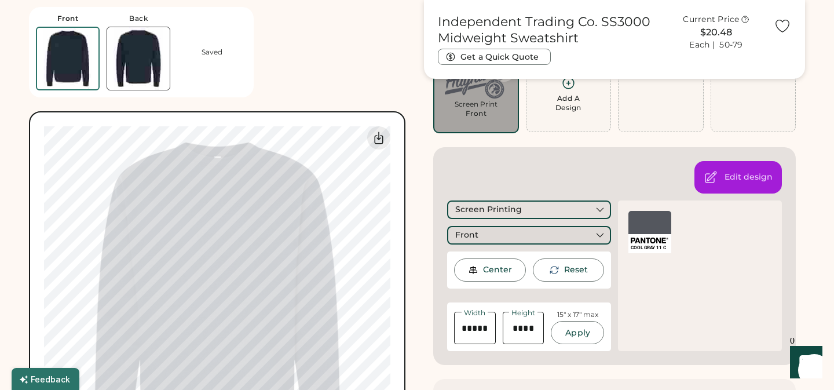
scroll to position [108, 0]
click at [652, 233] on div at bounding box center [650, 222] width 43 height 23
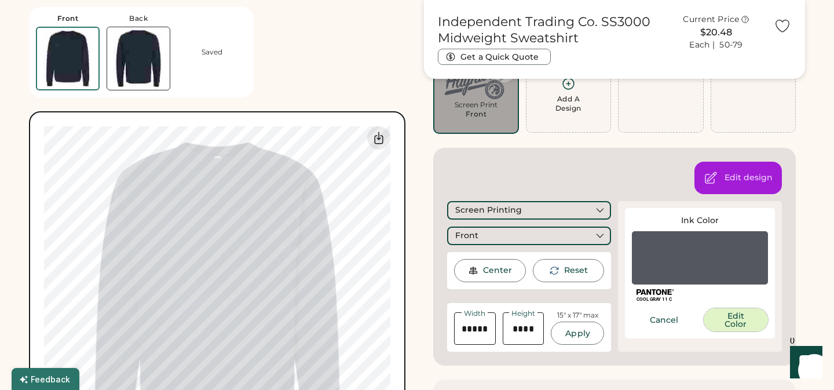
click at [745, 319] on button "Edit Color" at bounding box center [736, 319] width 65 height 23
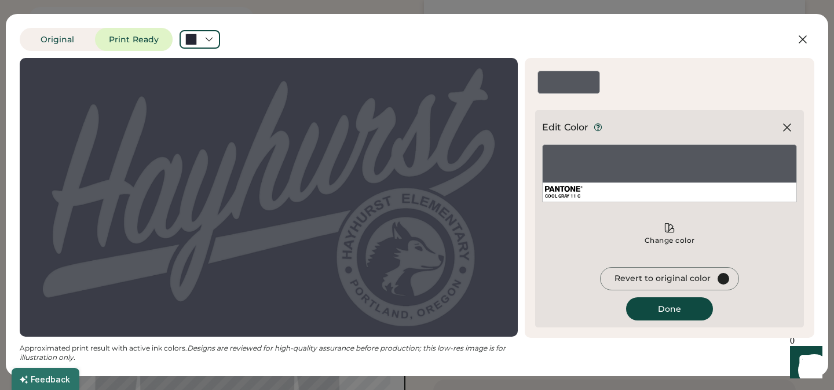
click at [607, 176] on div "COOL GRAY 11 C" at bounding box center [669, 173] width 255 height 58
click at [555, 83] on div at bounding box center [568, 88] width 61 height 10
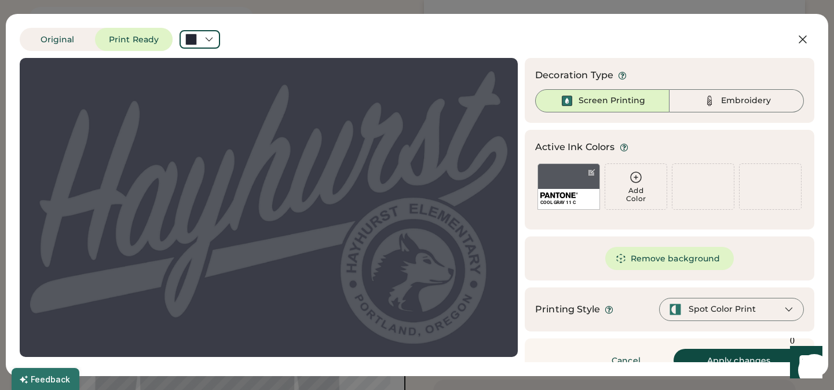
scroll to position [20, 0]
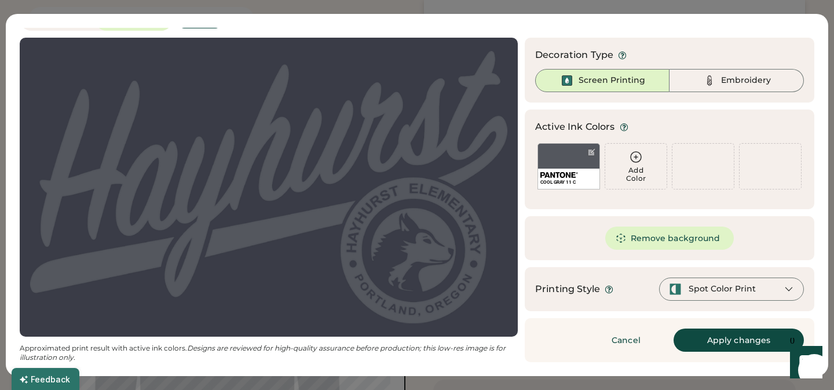
click at [636, 159] on icon at bounding box center [636, 157] width 14 height 14
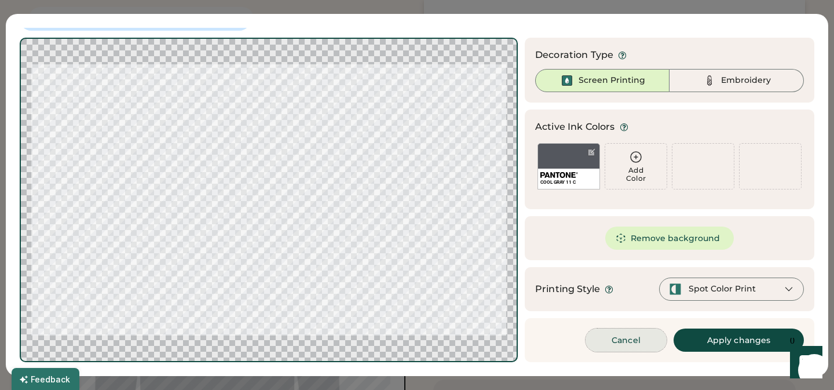
click at [628, 340] on button "Cancel" at bounding box center [626, 339] width 81 height 23
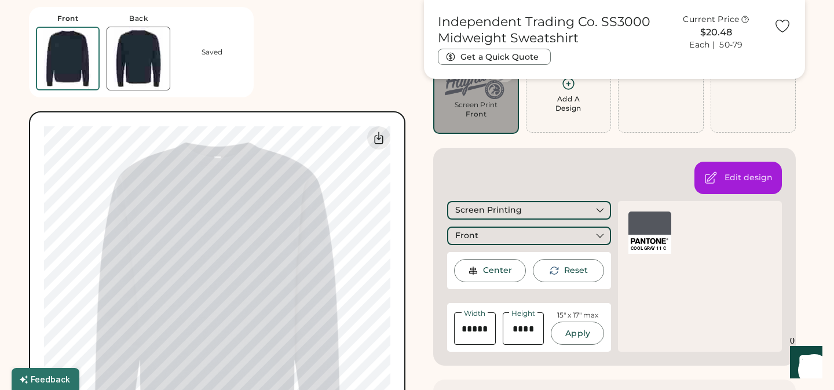
click at [334, 81] on div "Front Back Saved My uploaded designs Upload new design SVG, Ai, PDF, EPS, PSD N…" at bounding box center [219, 244] width 381 height 488
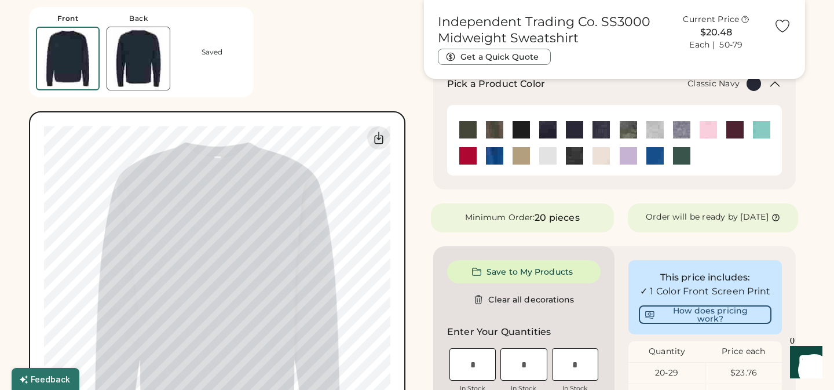
scroll to position [371, 0]
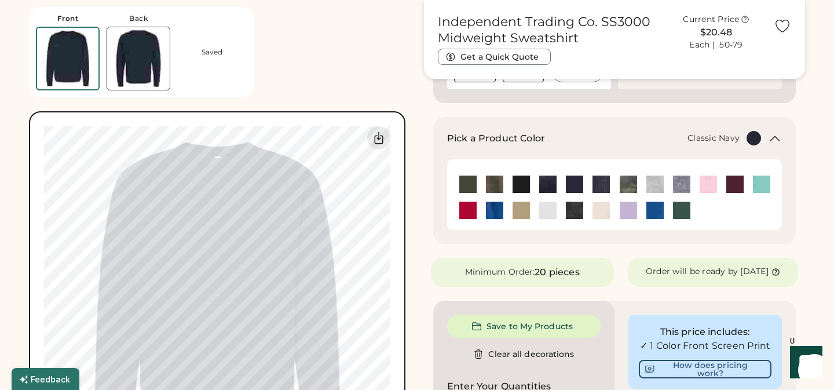
click at [320, 66] on div "Front Back Saved My uploaded designs Upload new design SVG, Ai, PDF, EPS, PSD N…" at bounding box center [219, 244] width 381 height 488
click at [335, 65] on div "Front Back Saved My uploaded designs Upload new design SVG, Ai, PDF, EPS, PSD N…" at bounding box center [219, 244] width 381 height 488
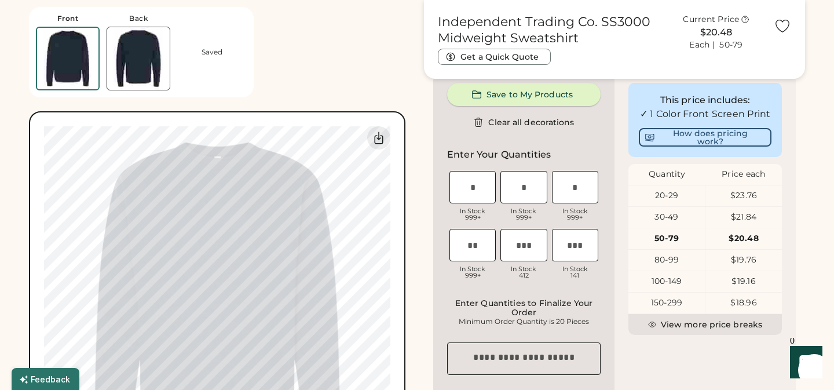
click at [552, 101] on button "Save to My Products" at bounding box center [524, 94] width 154 height 23
